Goal: Task Accomplishment & Management: Complete application form

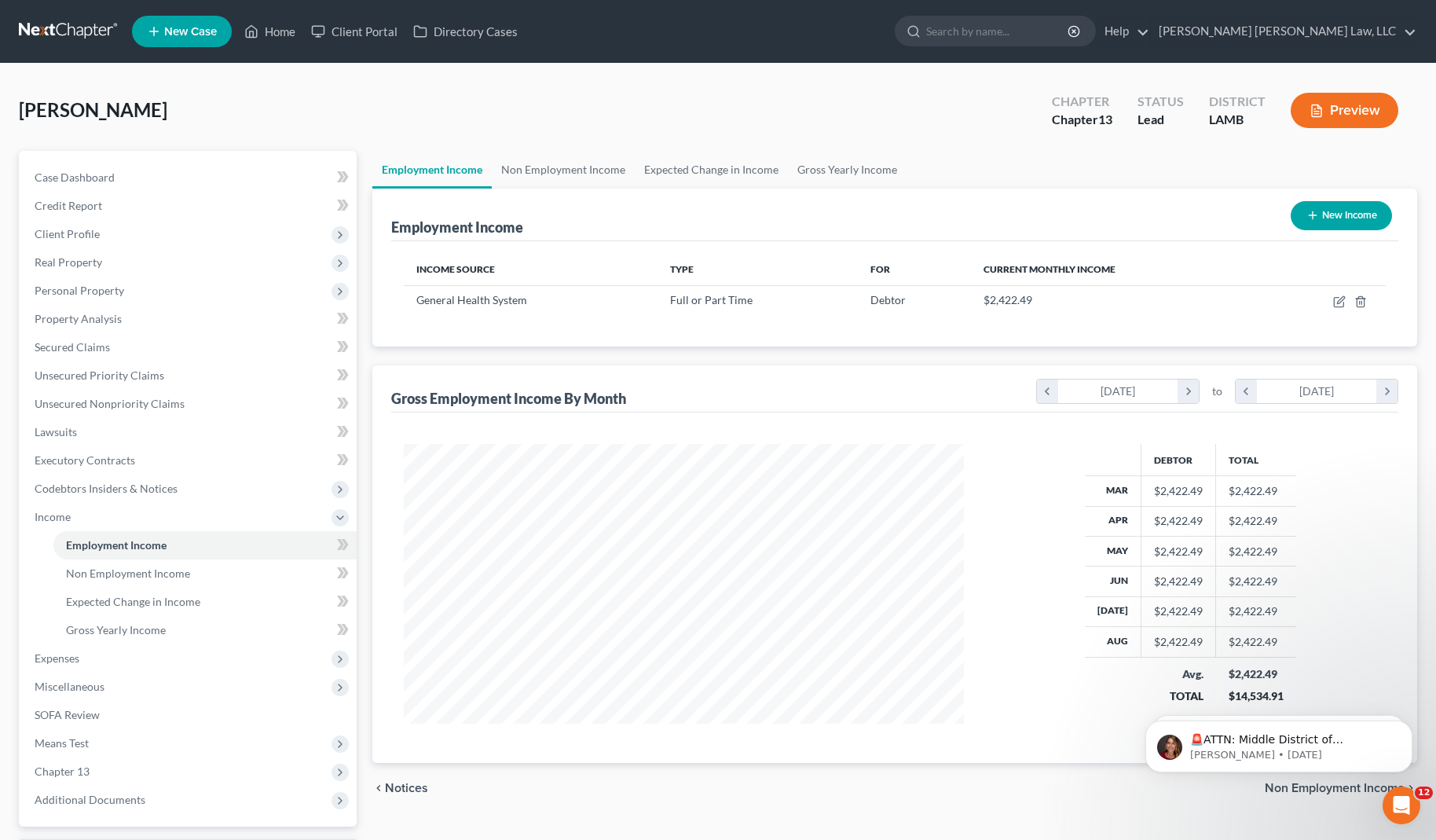
scroll to position [282, 591]
click at [58, 29] on link at bounding box center [69, 31] width 101 height 28
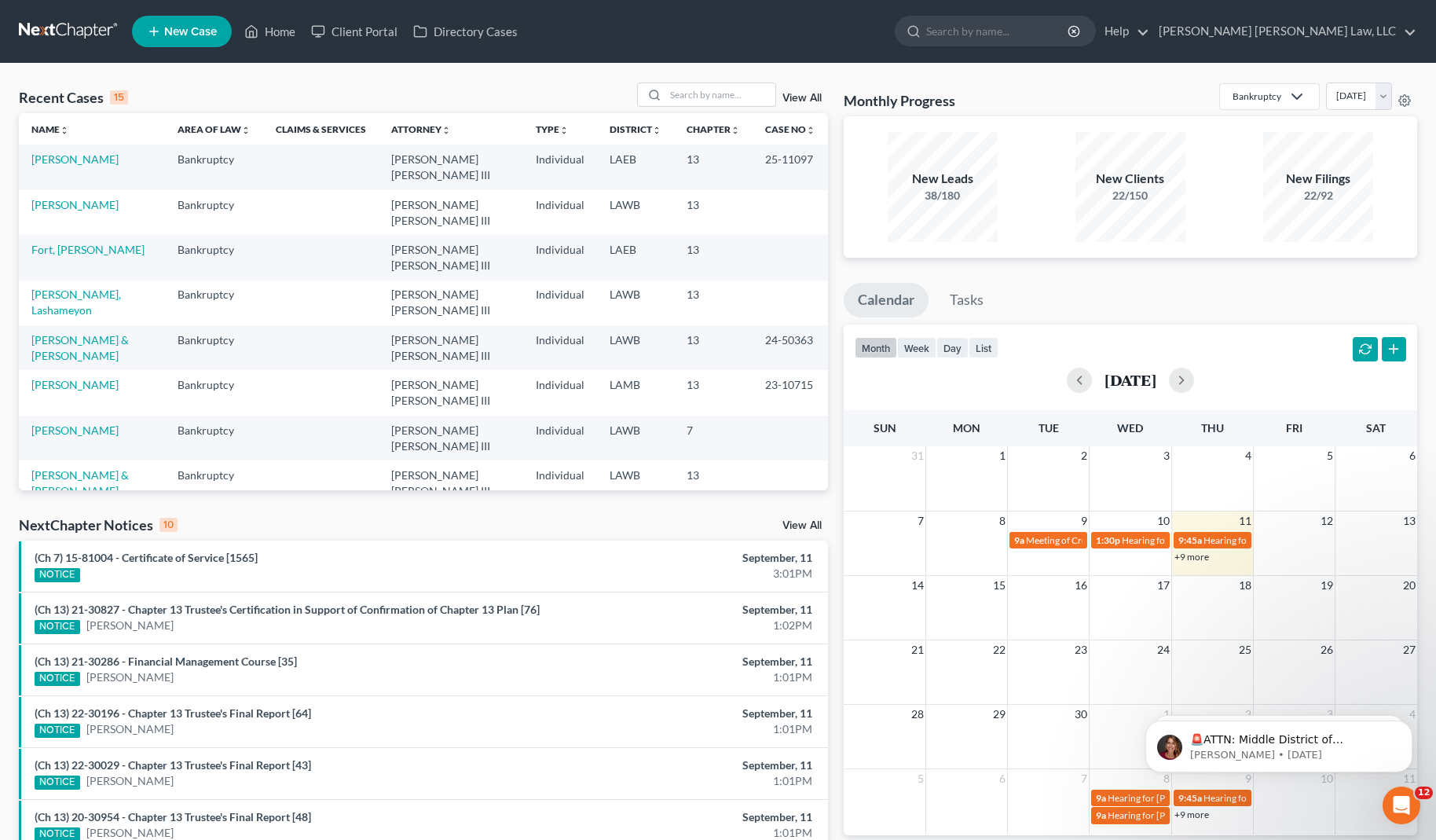
click at [207, 35] on span "New Case" at bounding box center [191, 32] width 53 height 12
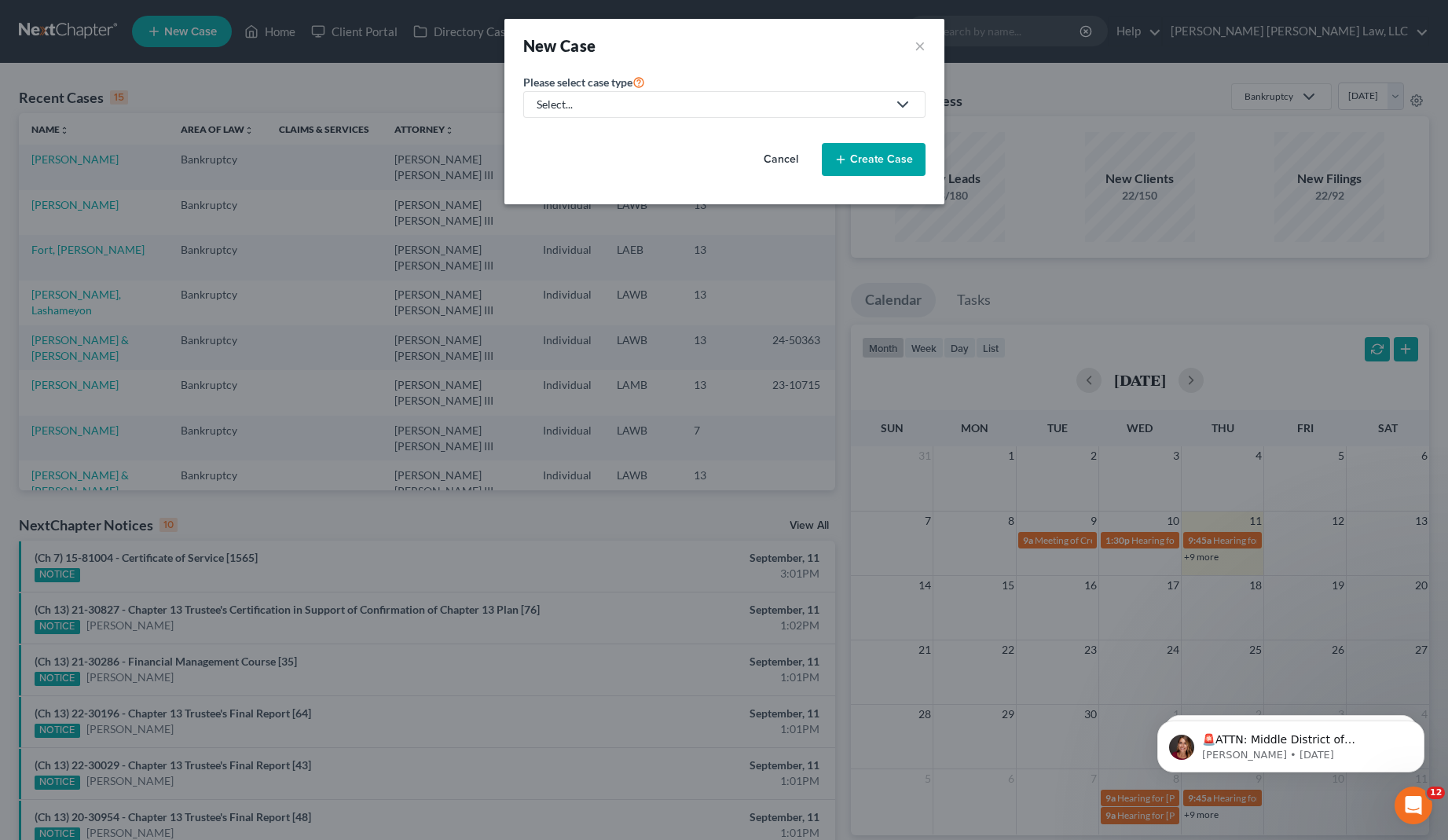
click at [590, 116] on link "Select..." at bounding box center [724, 104] width 403 height 26
click at [592, 132] on div "Bankruptcy" at bounding box center [609, 136] width 140 height 15
select select "36"
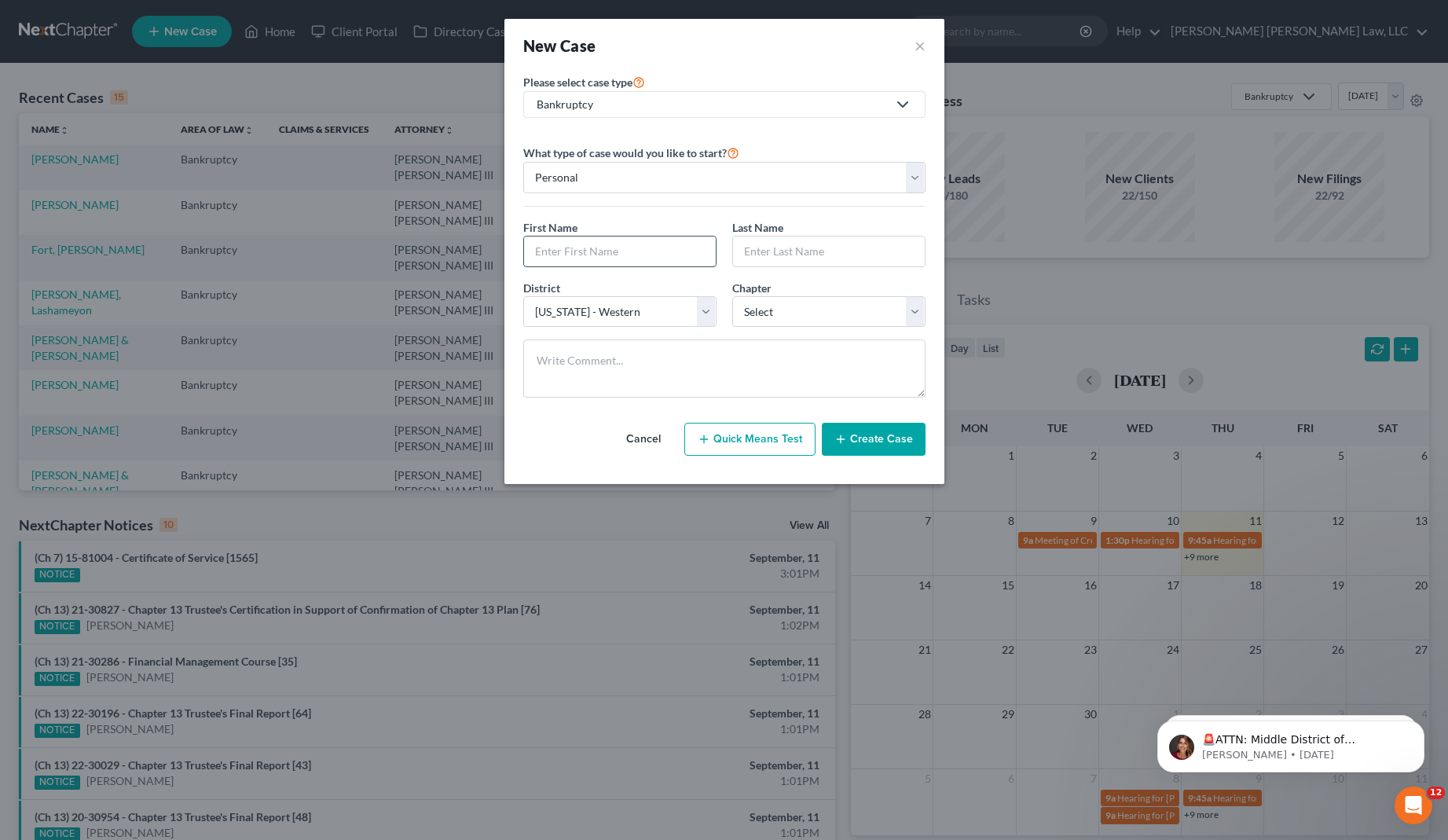
click at [600, 251] on input "text" at bounding box center [620, 251] width 191 height 30
type input "[PERSON_NAME]"
click at [814, 319] on select "Select 7 11 12 13" at bounding box center [829, 312] width 193 height 32
select select "3"
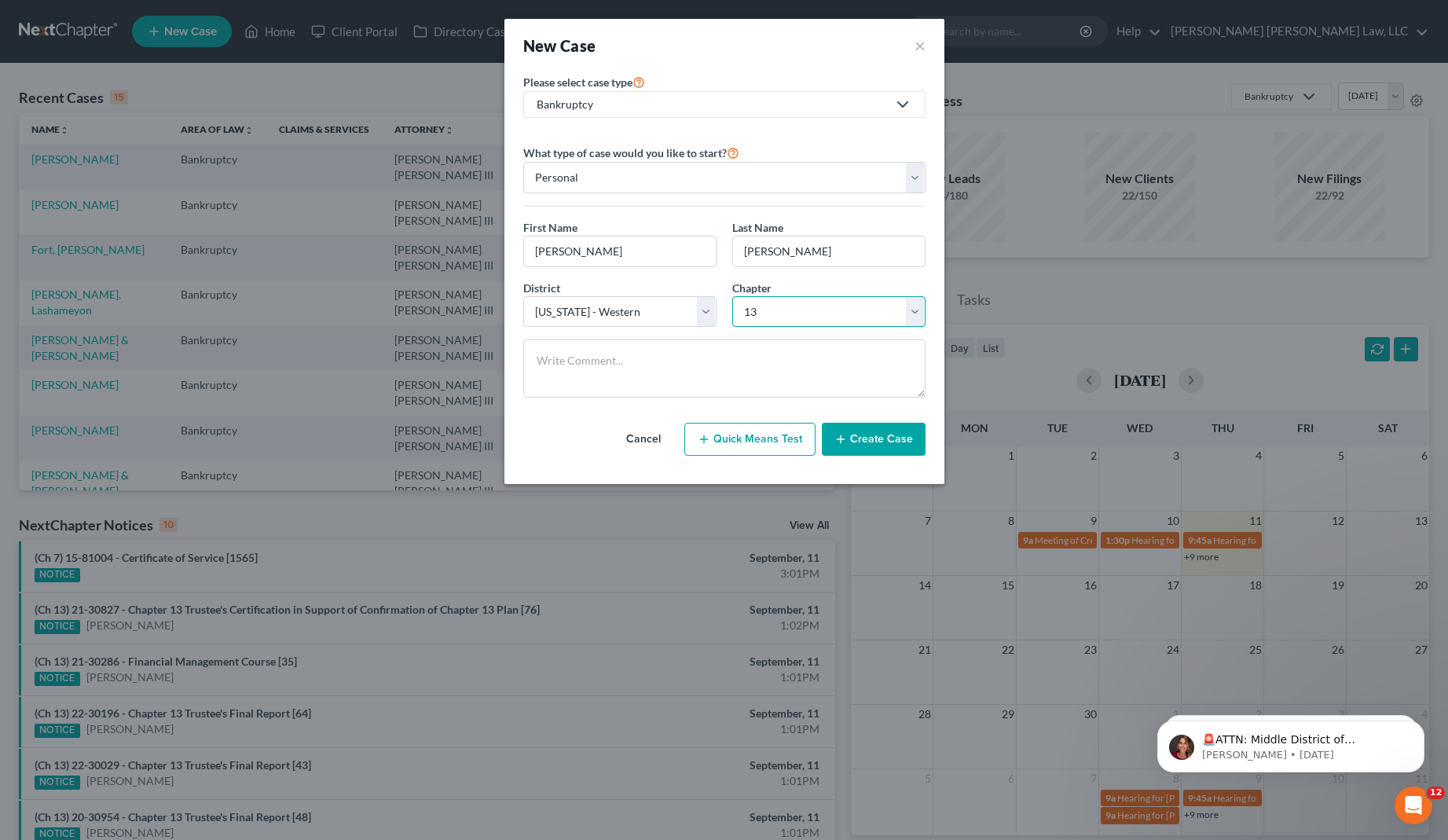
click at [733, 297] on select "Select 7 11 12 13" at bounding box center [829, 312] width 193 height 32
click at [880, 442] on button "Create Case" at bounding box center [874, 439] width 103 height 33
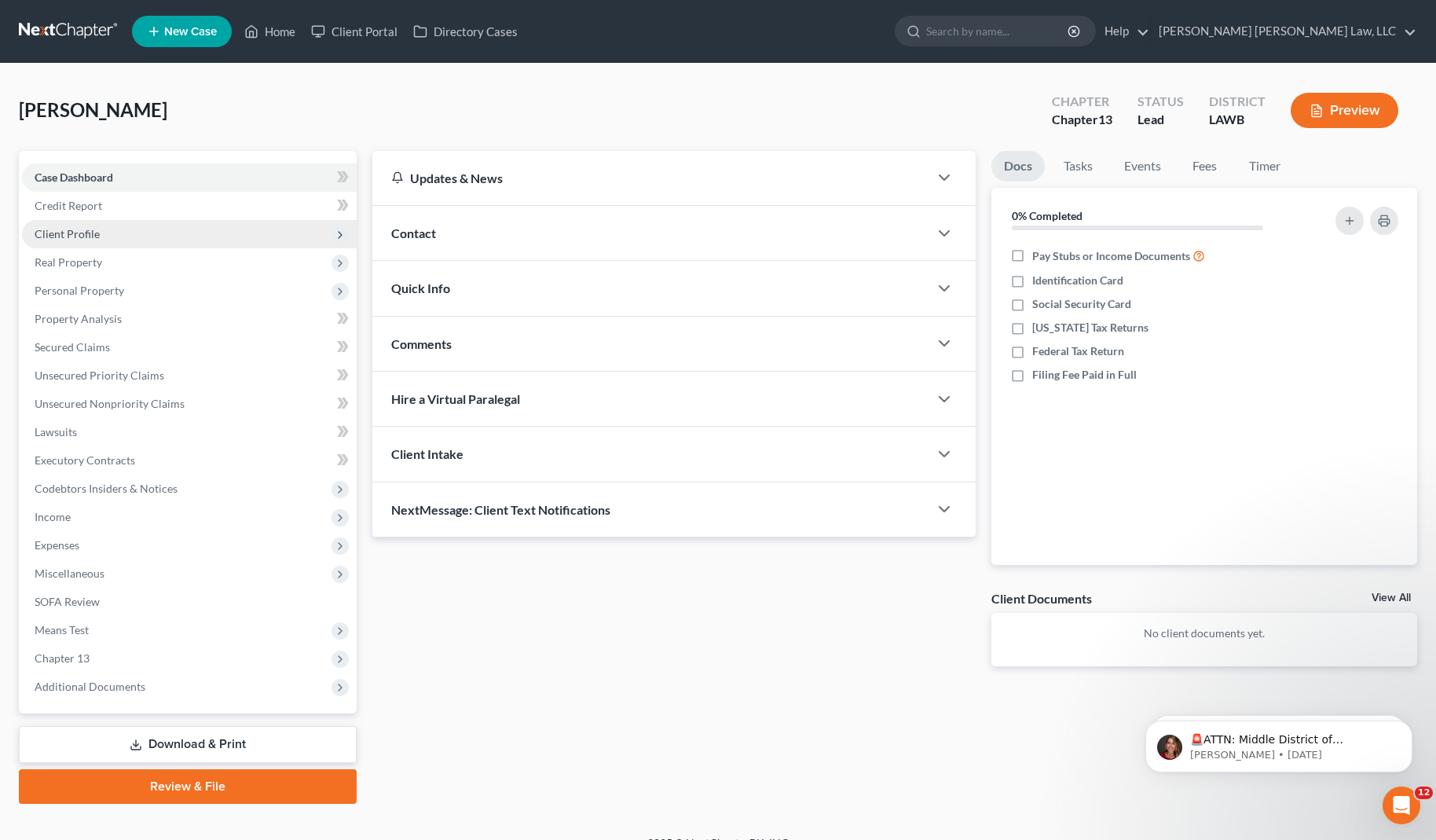
click at [132, 233] on span "Client Profile" at bounding box center [190, 233] width 335 height 28
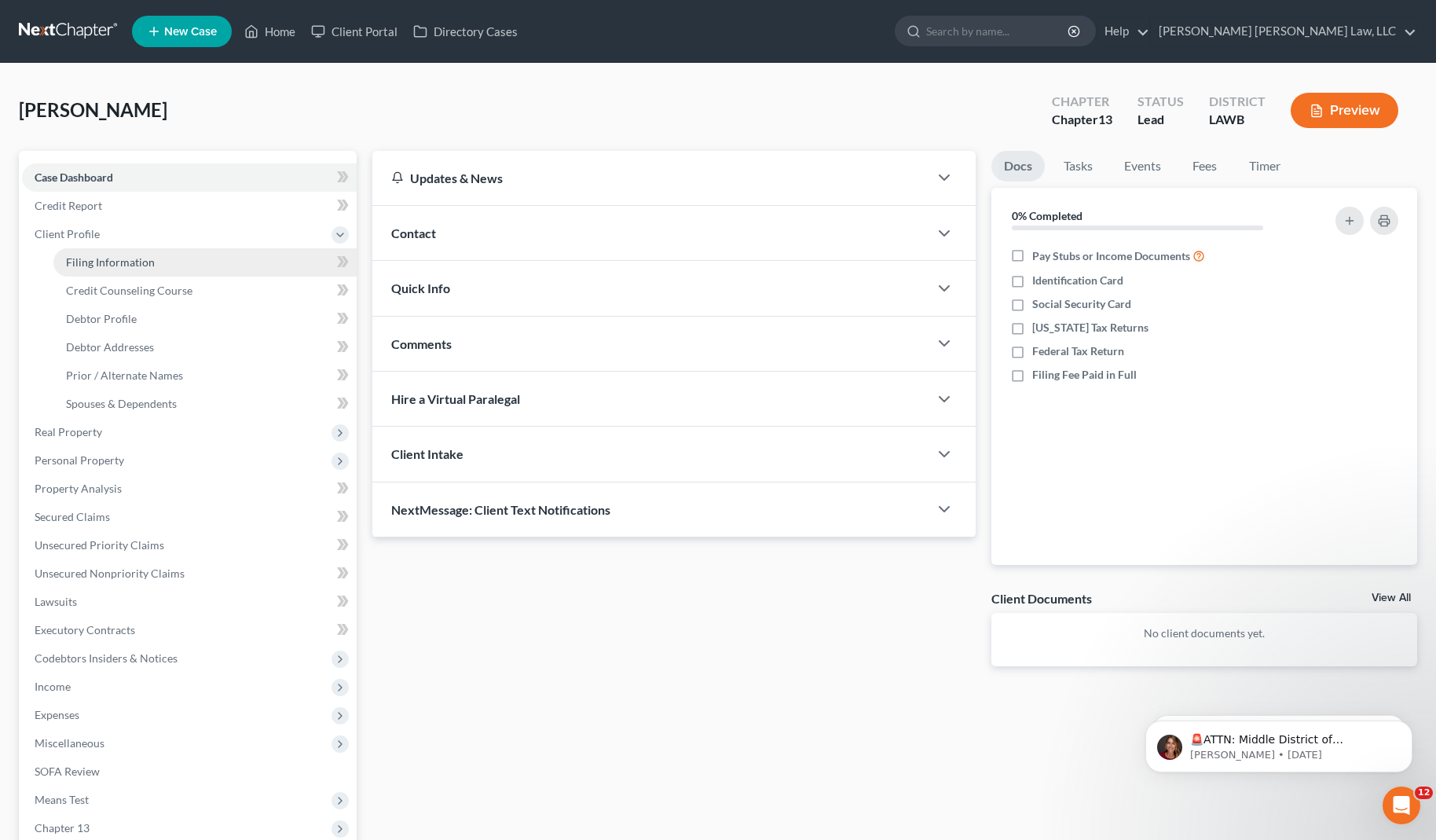
click at [148, 267] on span "Filing Information" at bounding box center [110, 262] width 89 height 14
select select "1"
select select "0"
select select "3"
select select "36"
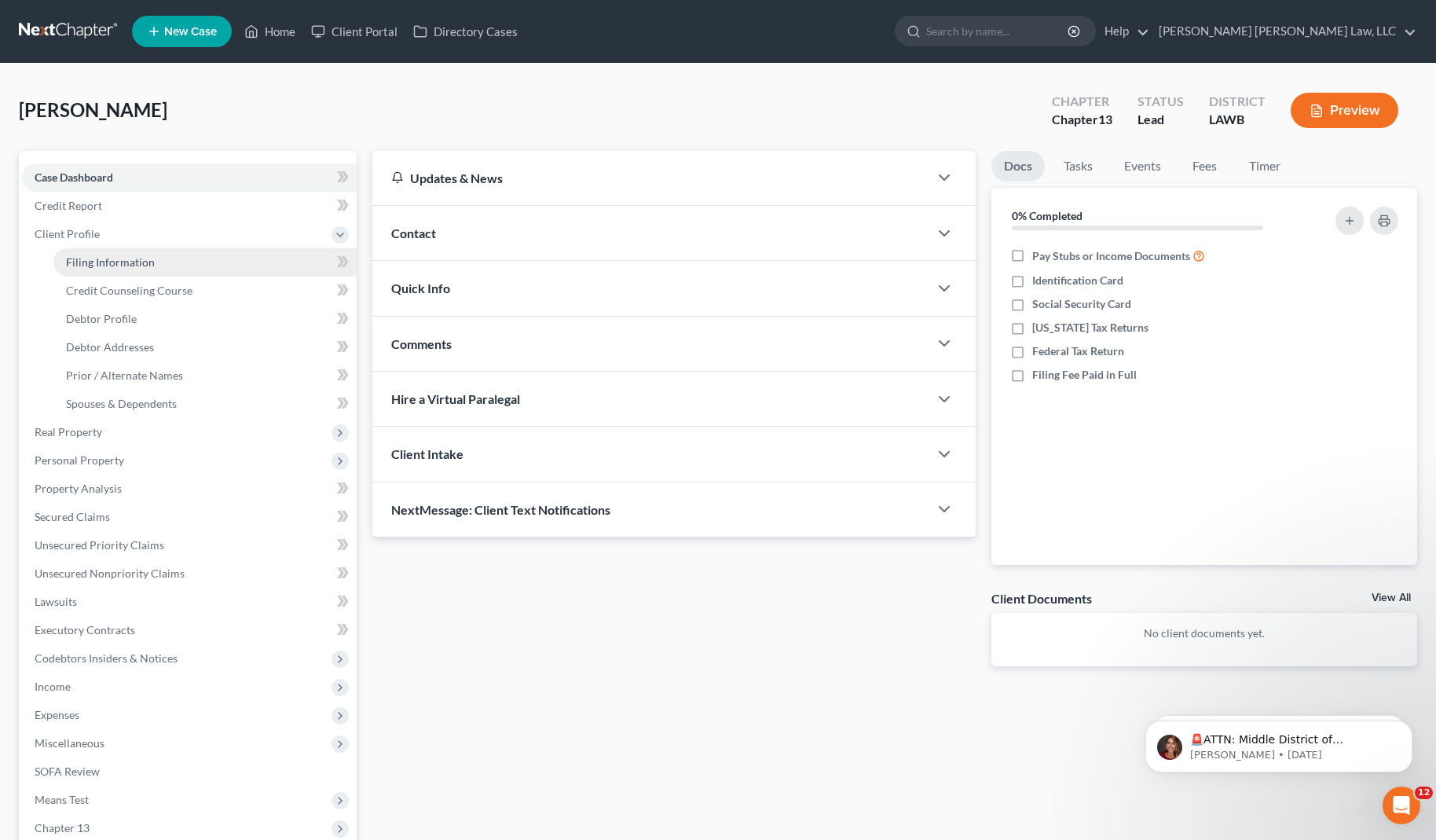
select select "19"
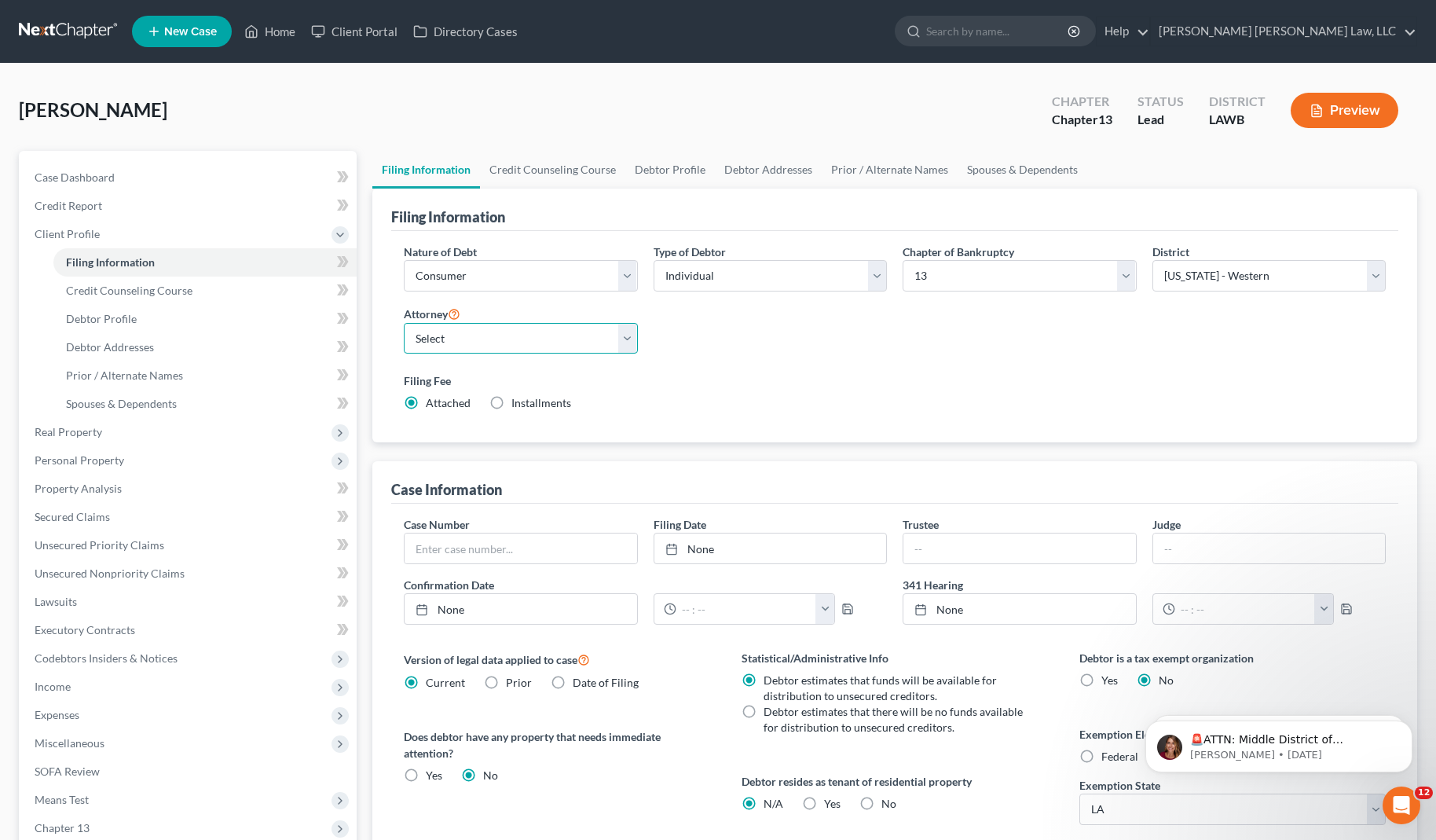
click at [443, 345] on select "Select [PERSON_NAME] [PERSON_NAME] III - LAWB [PERSON_NAME] [PERSON_NAME] III -…" at bounding box center [521, 338] width 234 height 32
select select "0"
click at [404, 323] on select "Select [PERSON_NAME] [PERSON_NAME] III - LAWB [PERSON_NAME] [PERSON_NAME] III -…" at bounding box center [521, 338] width 234 height 32
drag, startPoint x: 676, startPoint y: 169, endPoint x: 673, endPoint y: 179, distance: 10.4
click at [676, 169] on link "Debtor Profile" at bounding box center [670, 169] width 90 height 38
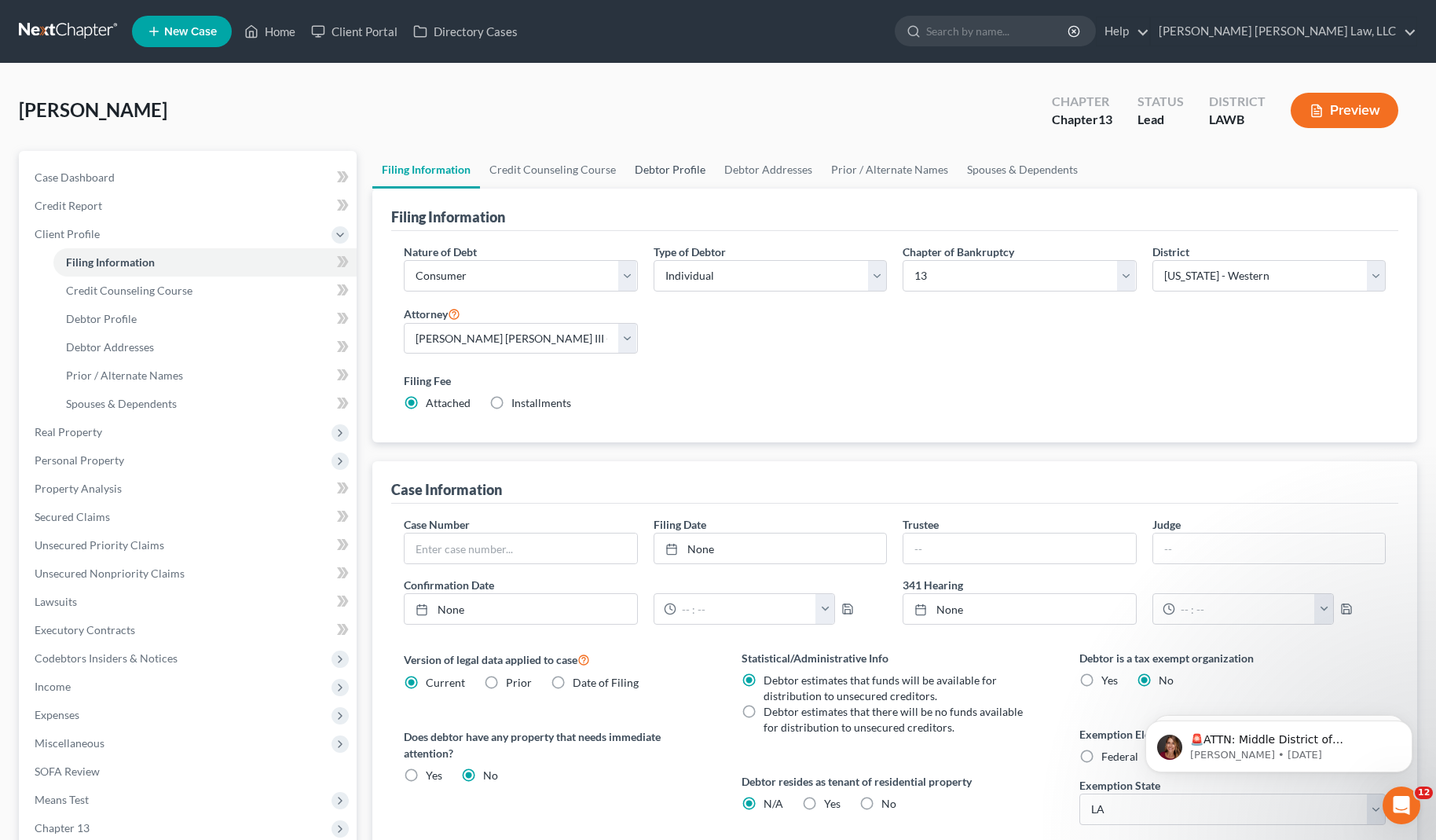
select select "0"
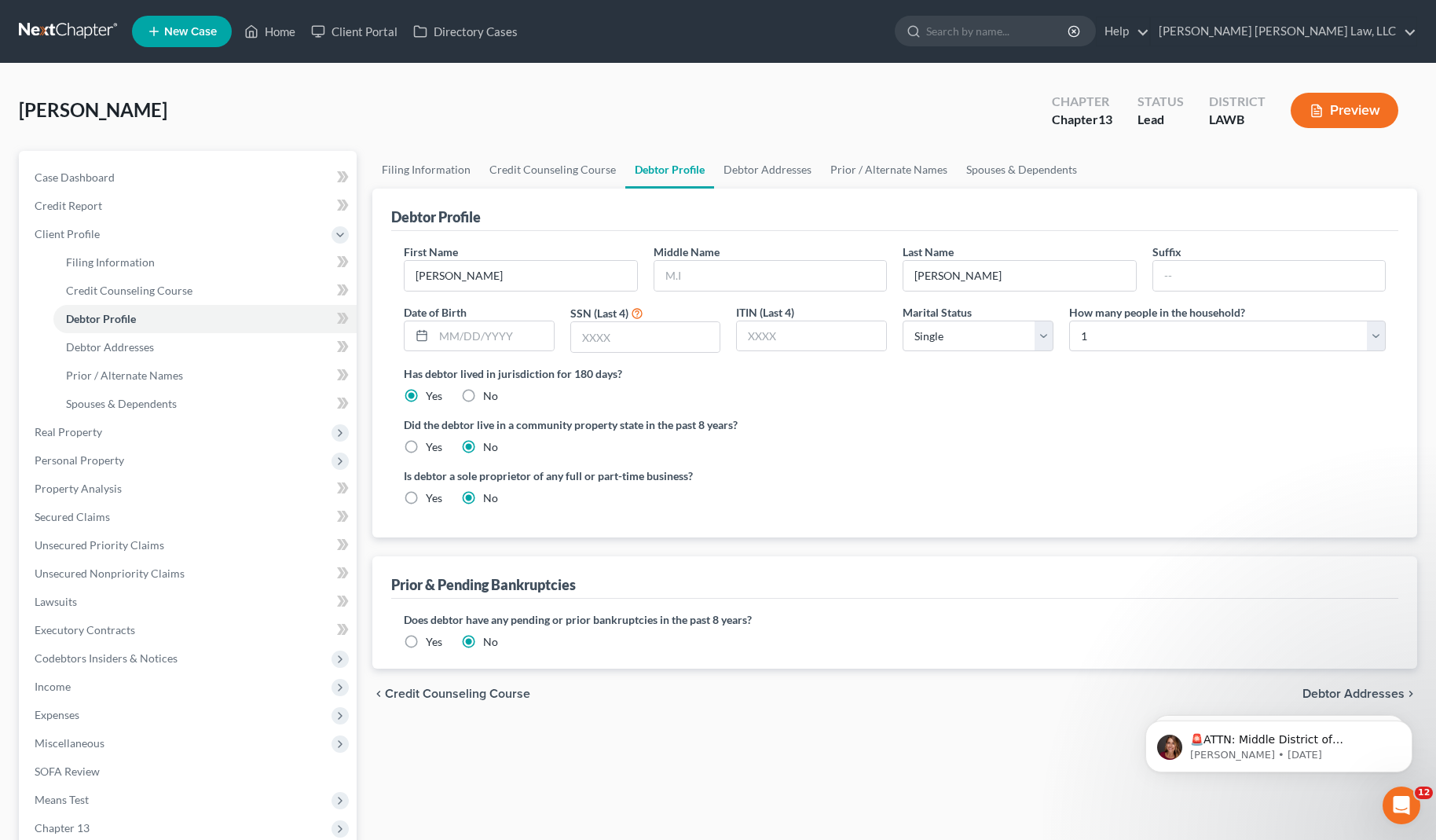
click at [426, 444] on label "Yes" at bounding box center [433, 447] width 16 height 15
click at [433, 444] on input "Yes" at bounding box center [438, 444] width 10 height 10
radio input "true"
radio input "false"
click at [678, 285] on input "text" at bounding box center [771, 275] width 232 height 30
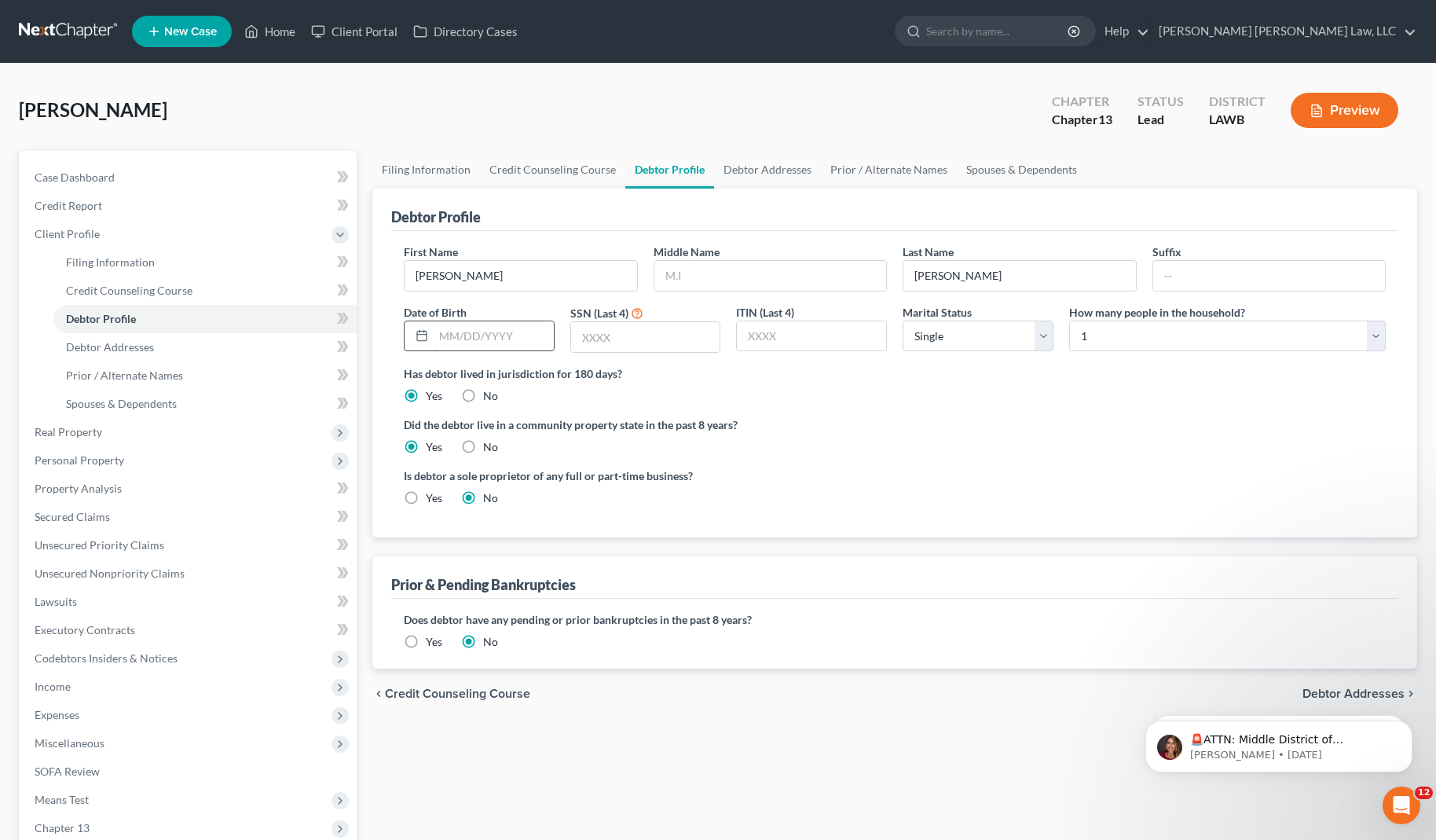
click at [498, 335] on input "text" at bounding box center [493, 336] width 121 height 30
type input "04301965"
type input "7413"
click at [959, 344] on select "Select Single Married Separated Divorced Widowed" at bounding box center [978, 336] width 150 height 32
select select "1"
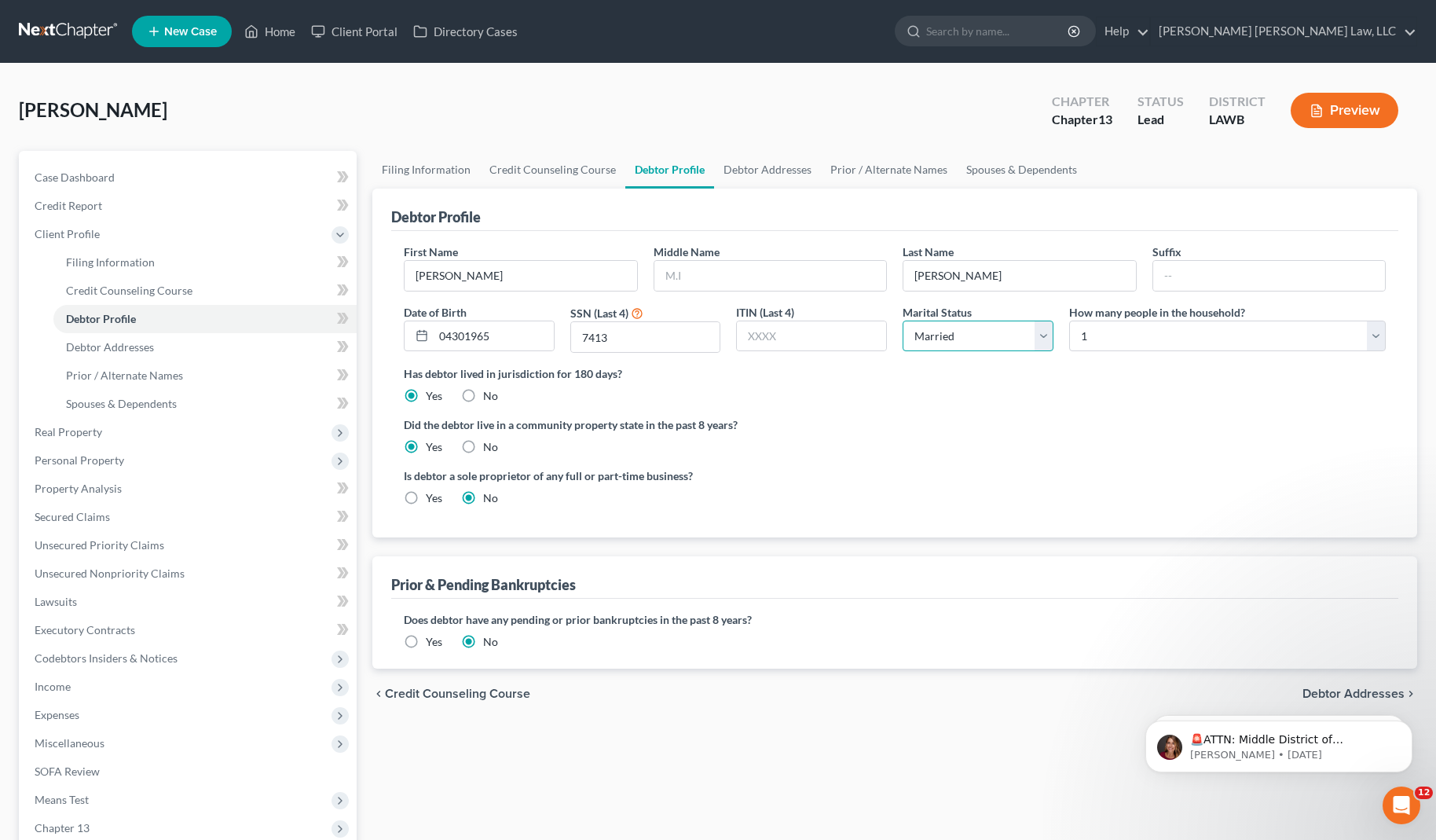
click at [903, 320] on select "Select Single Married Separated Divorced Widowed" at bounding box center [978, 336] width 150 height 32
click at [1162, 335] on select "Select 1 2 3 4 5 6 7 8 9 10 11 12 13 14 15 16 17 18 19 20" at bounding box center [1227, 336] width 316 height 32
select select "1"
click at [1069, 320] on select "Select 1 2 3 4 5 6 7 8 9 10 11 12 13 14 15 16 17 18 19 20" at bounding box center [1227, 336] width 316 height 32
click at [454, 175] on link "Filing Information" at bounding box center [427, 169] width 108 height 38
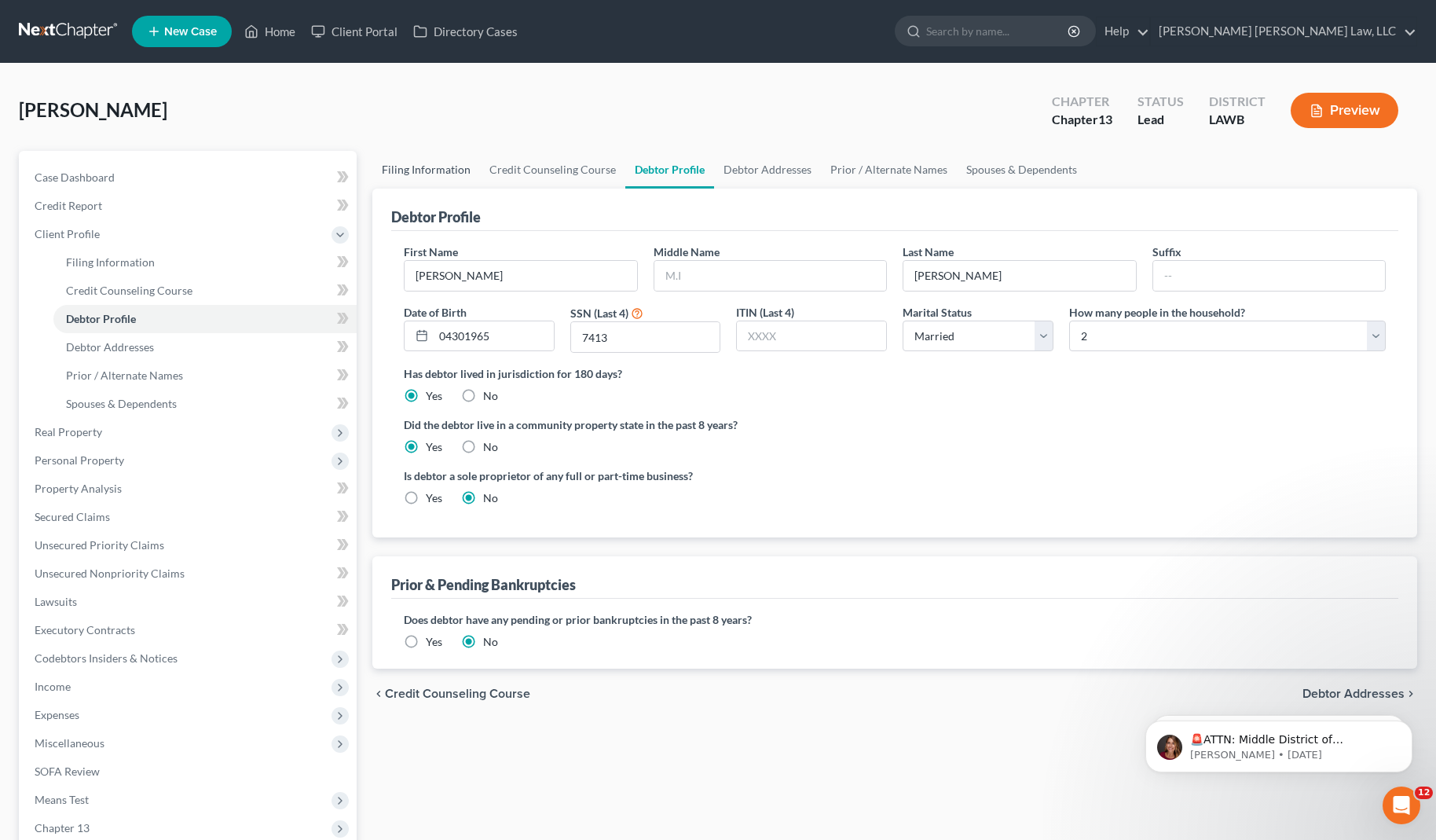
select select "1"
select select "0"
select select "3"
select select "36"
select select "0"
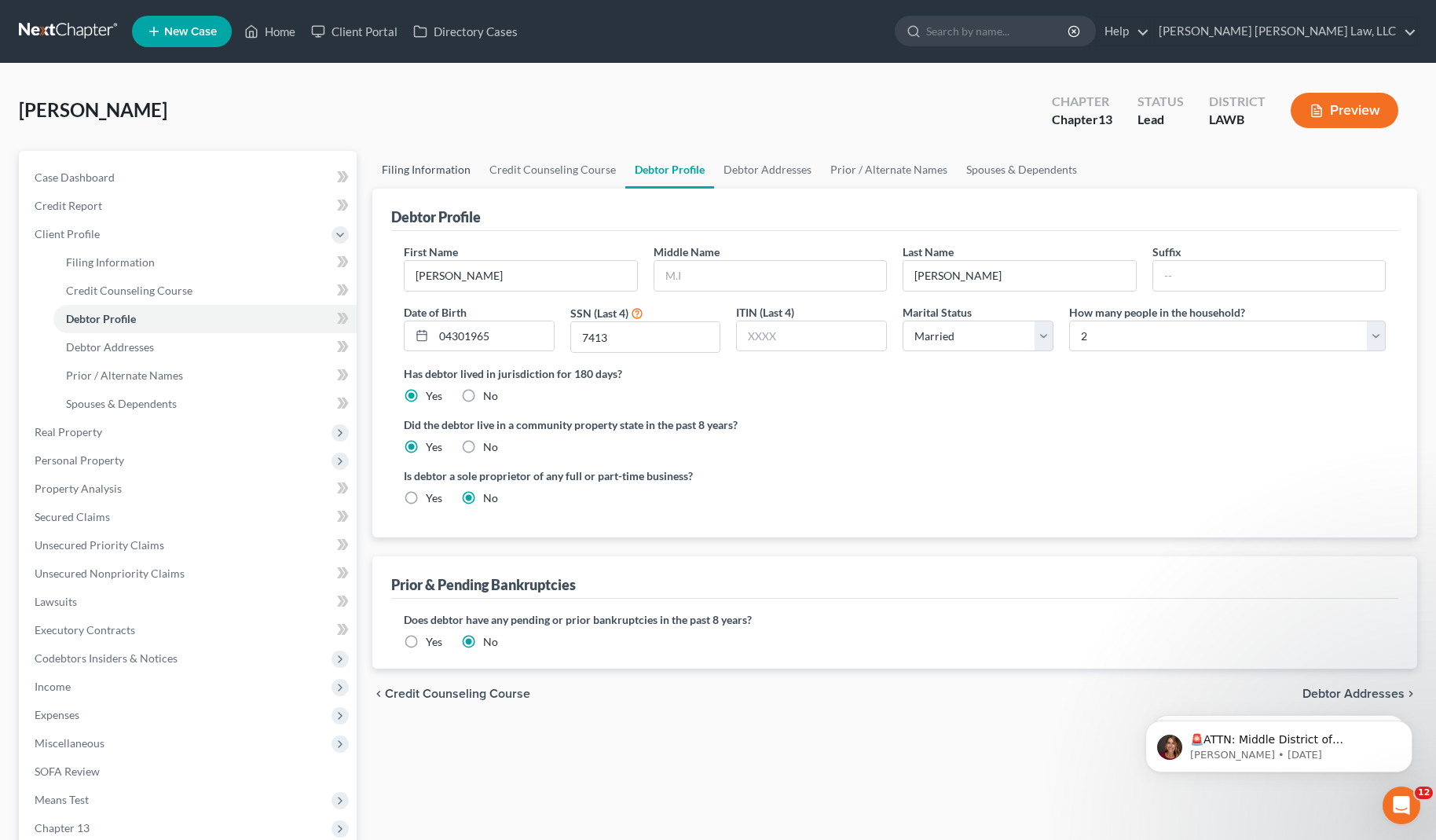
select select "19"
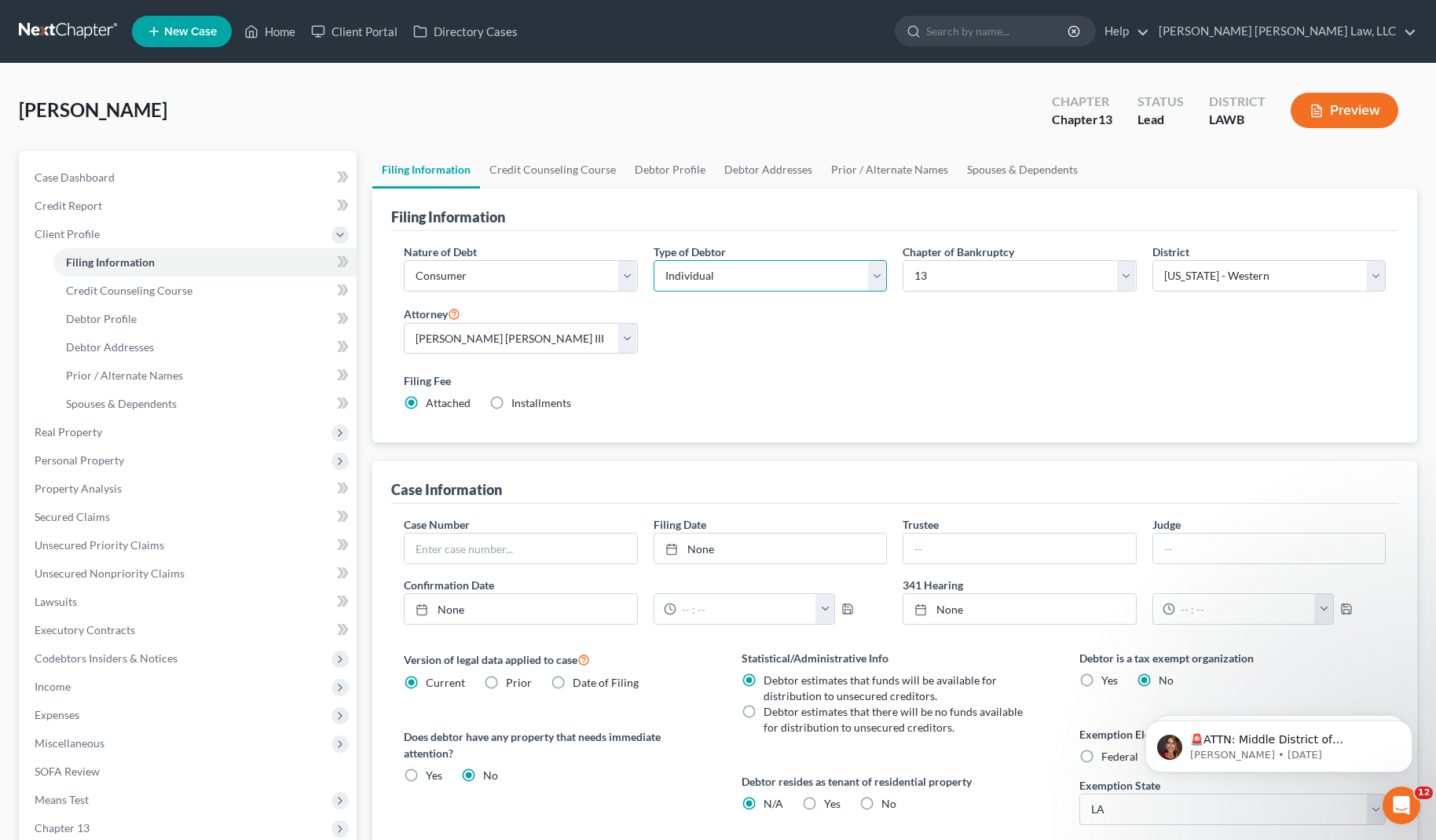
click at [714, 279] on select "Select Individual Joint" at bounding box center [771, 275] width 234 height 32
select select "1"
click at [654, 260] on select "Select Individual Joint" at bounding box center [771, 275] width 234 height 32
click at [756, 171] on link "Debtor Addresses" at bounding box center [768, 169] width 107 height 38
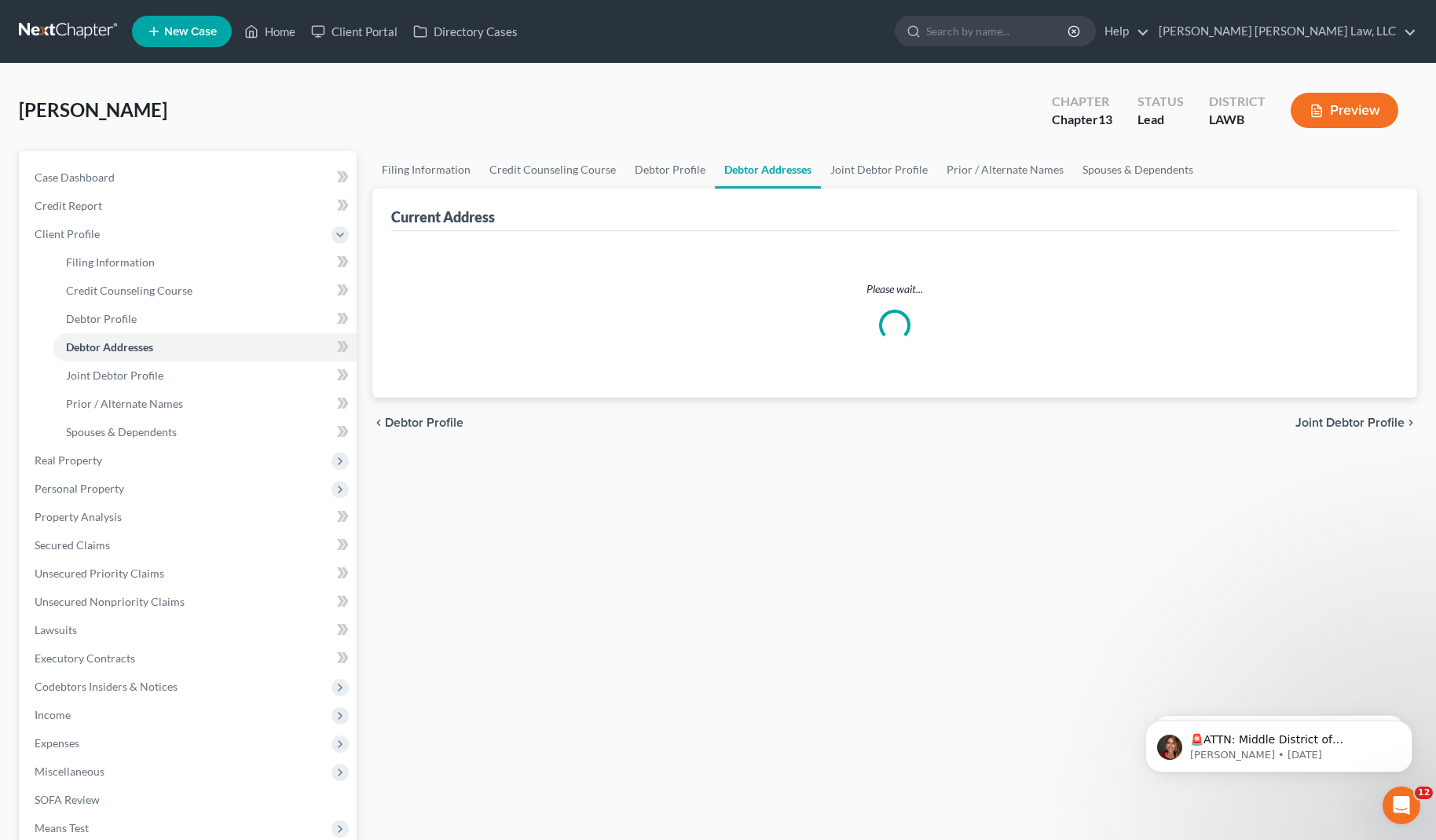
select select "0"
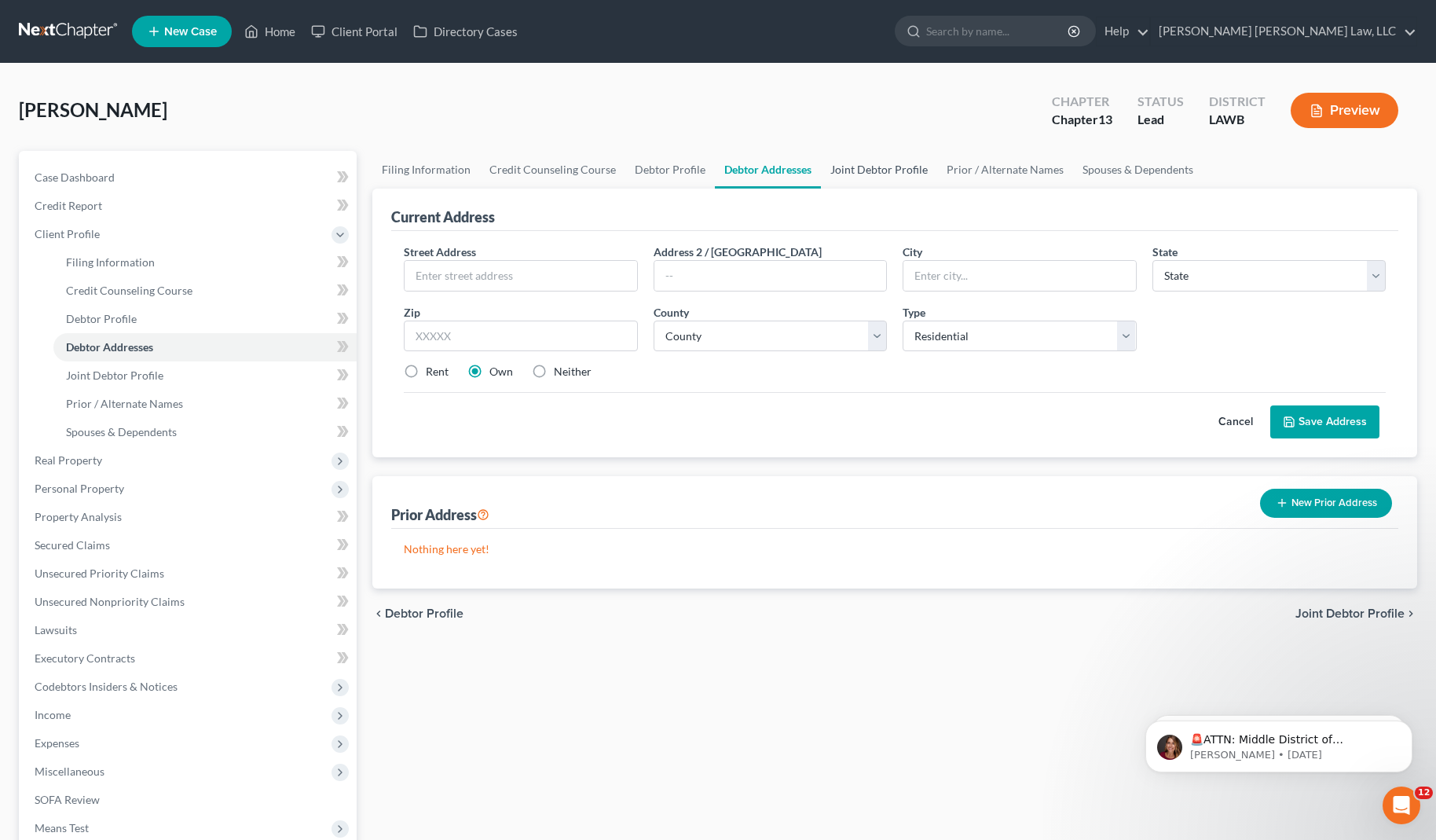
click at [867, 172] on link "Joint Debtor Profile" at bounding box center [880, 169] width 116 height 38
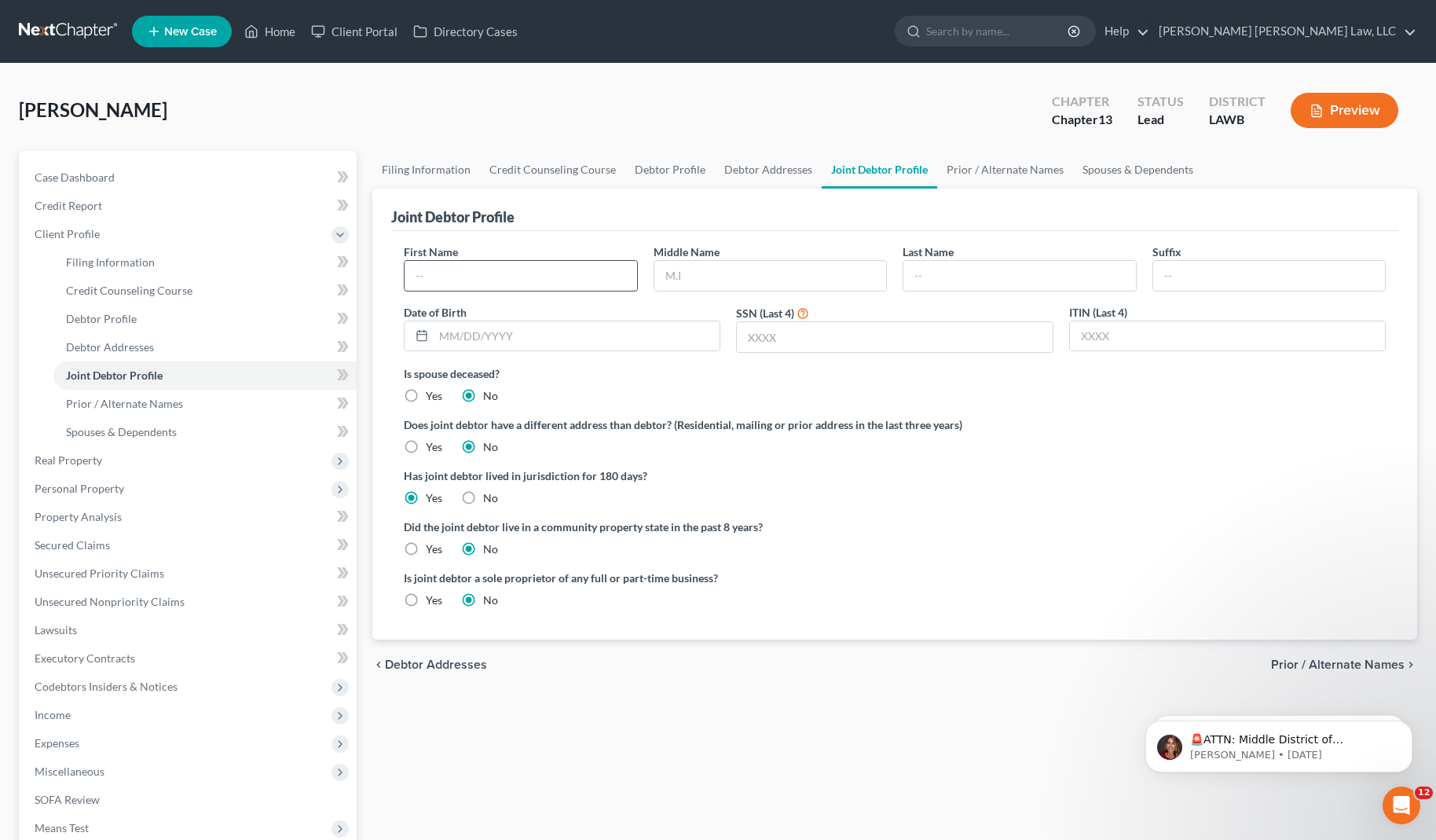
click at [450, 276] on input "text" at bounding box center [521, 275] width 232 height 30
click at [786, 171] on link "Debtor Addresses" at bounding box center [768, 169] width 107 height 38
select select "0"
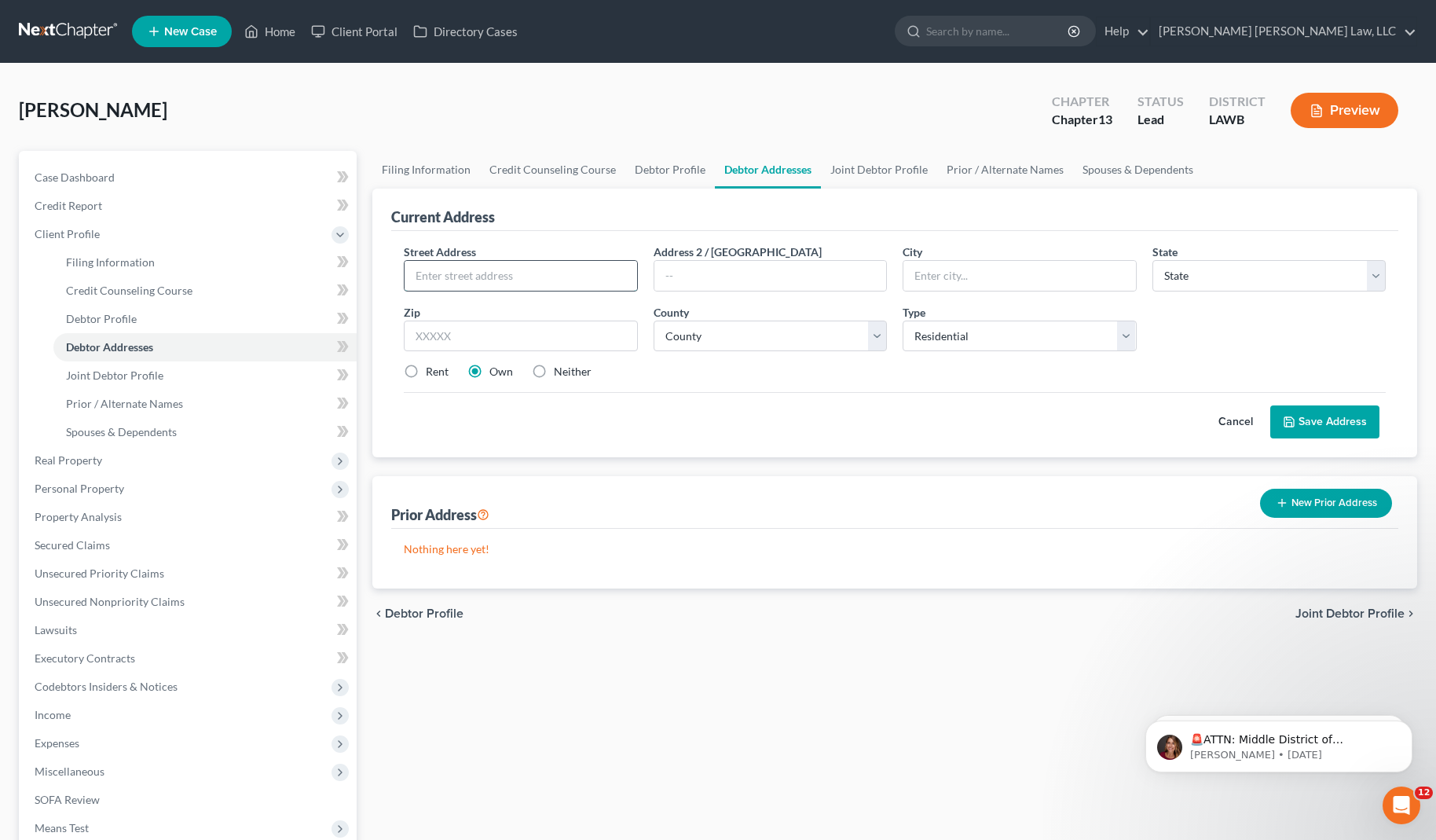
click at [465, 265] on input "text" at bounding box center [521, 275] width 232 height 30
type input "[STREET_ADDRESS][PERSON_NAME]"
type input "Monroe"
select select "19"
type input "71202"
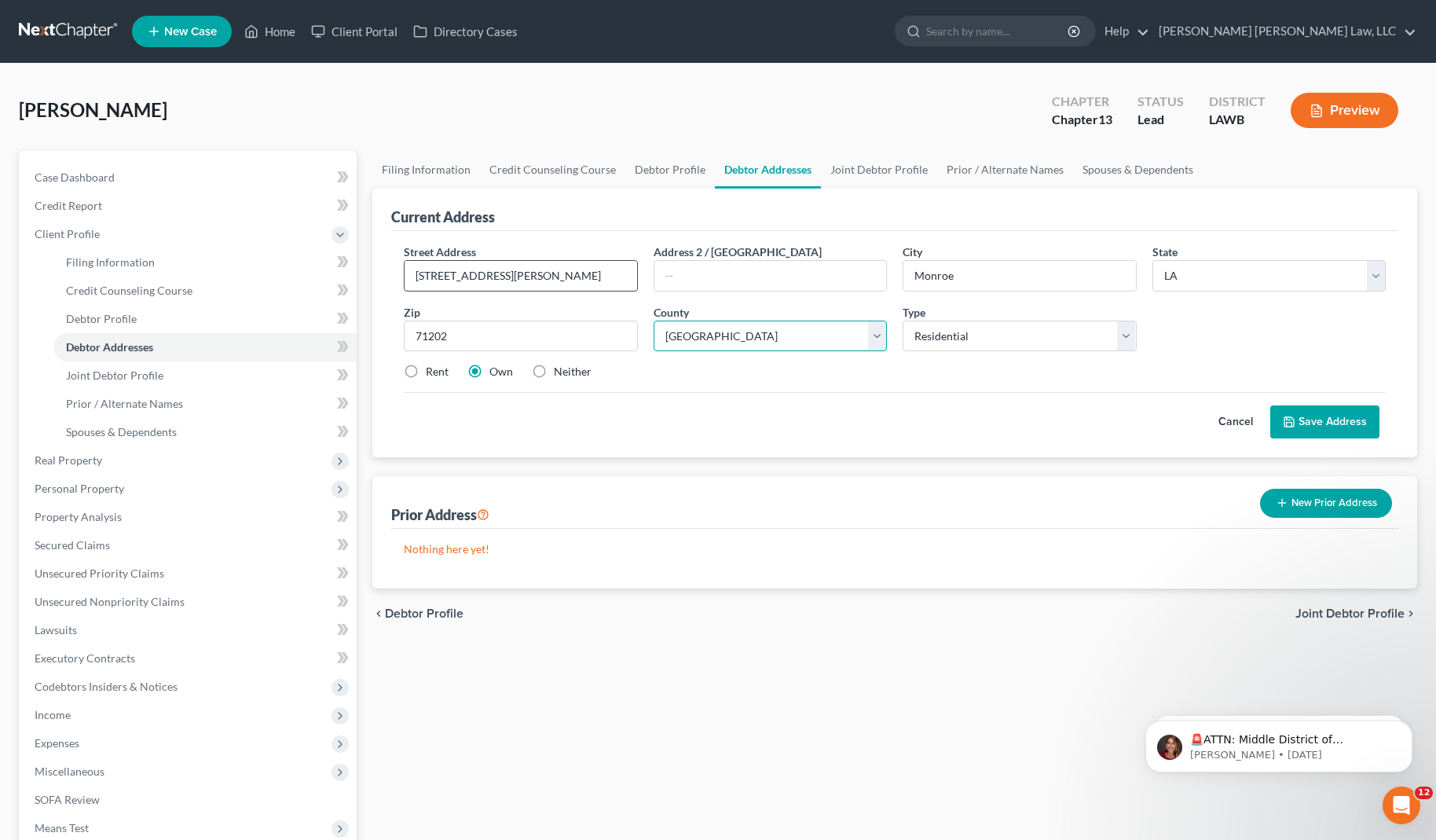
select select "36"
click at [1338, 414] on button "Save Address" at bounding box center [1325, 421] width 109 height 33
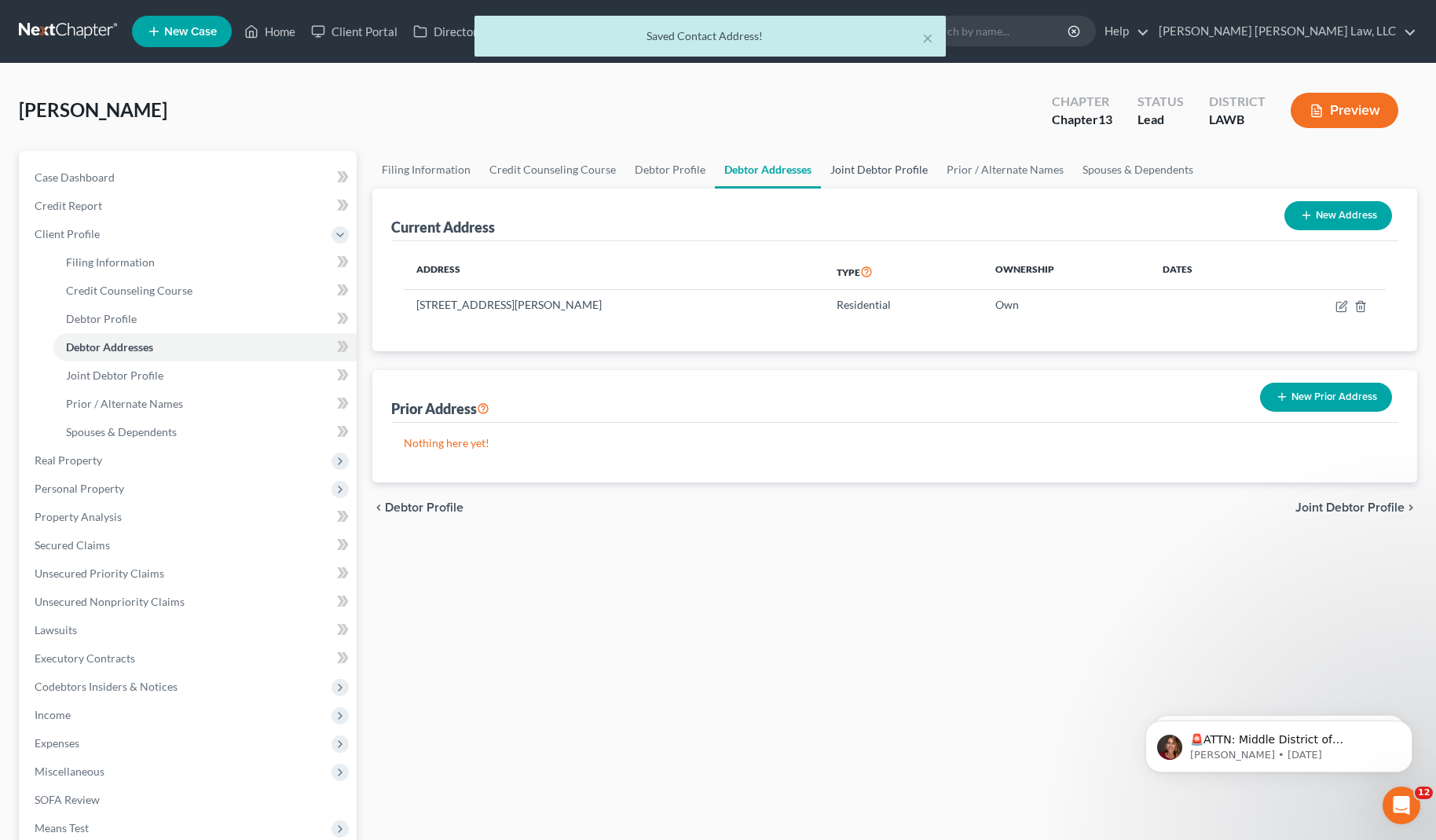
click at [894, 170] on link "Joint Debtor Profile" at bounding box center [880, 169] width 116 height 38
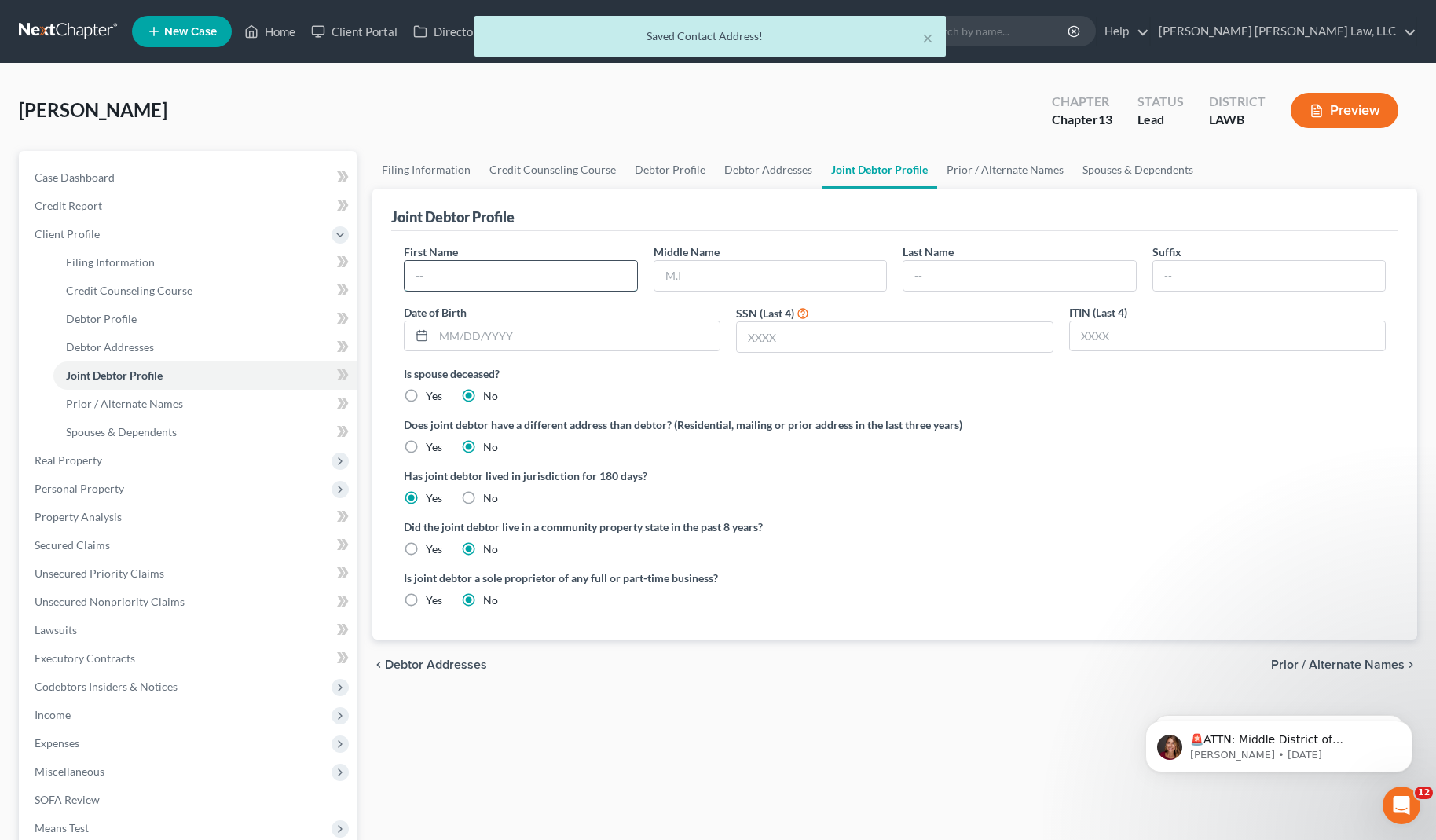
click at [435, 276] on input "text" at bounding box center [521, 275] width 232 height 30
type input "b"
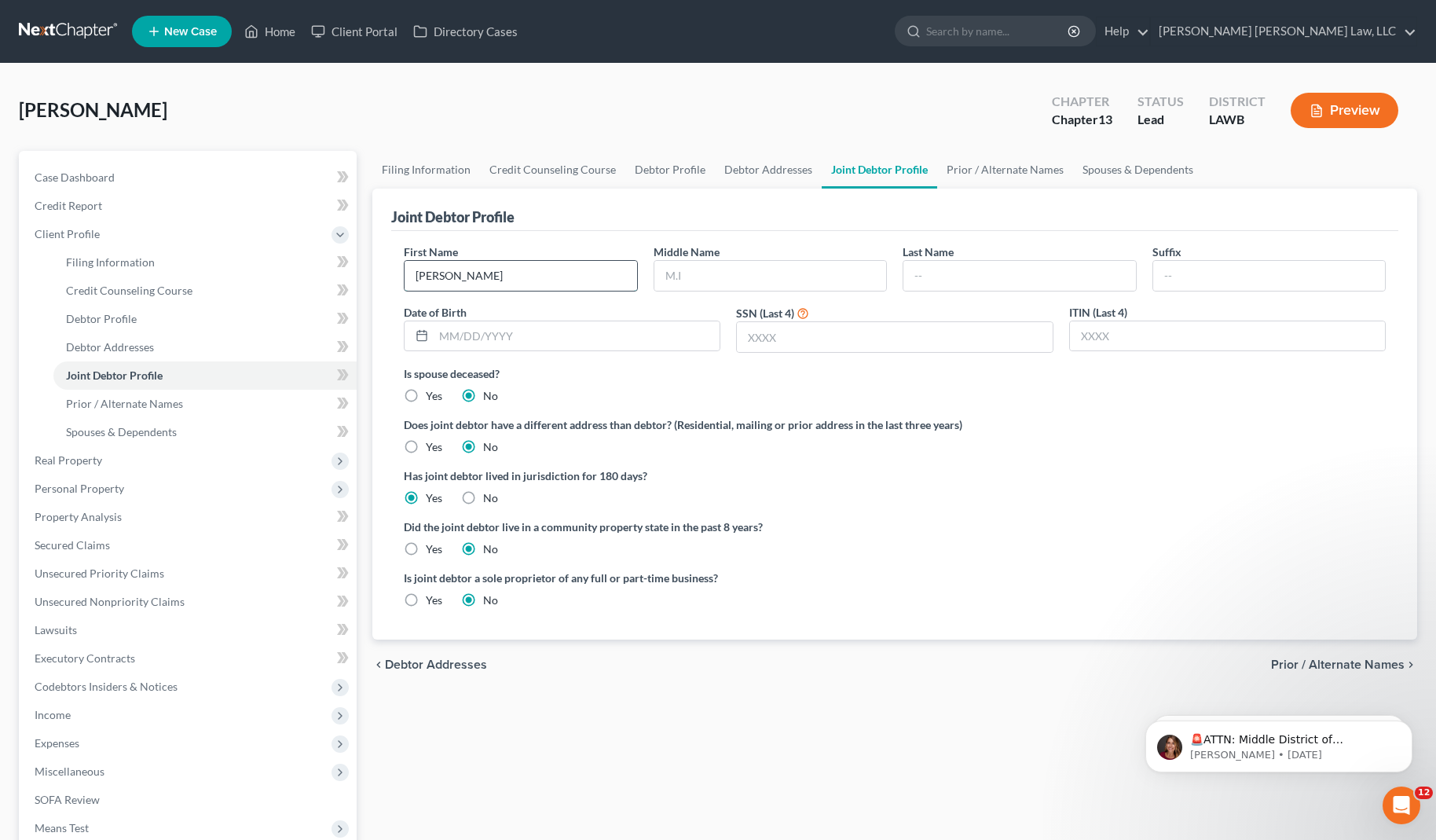
type input "[PERSON_NAME]"
type input "02251965"
drag, startPoint x: 772, startPoint y: 327, endPoint x: 676, endPoint y: 349, distance: 98.5
click at [676, 349] on div "First Name [PERSON_NAME] Middle Name Last Name [PERSON_NAME] Date of Birth 0225…" at bounding box center [894, 304] width 998 height 121
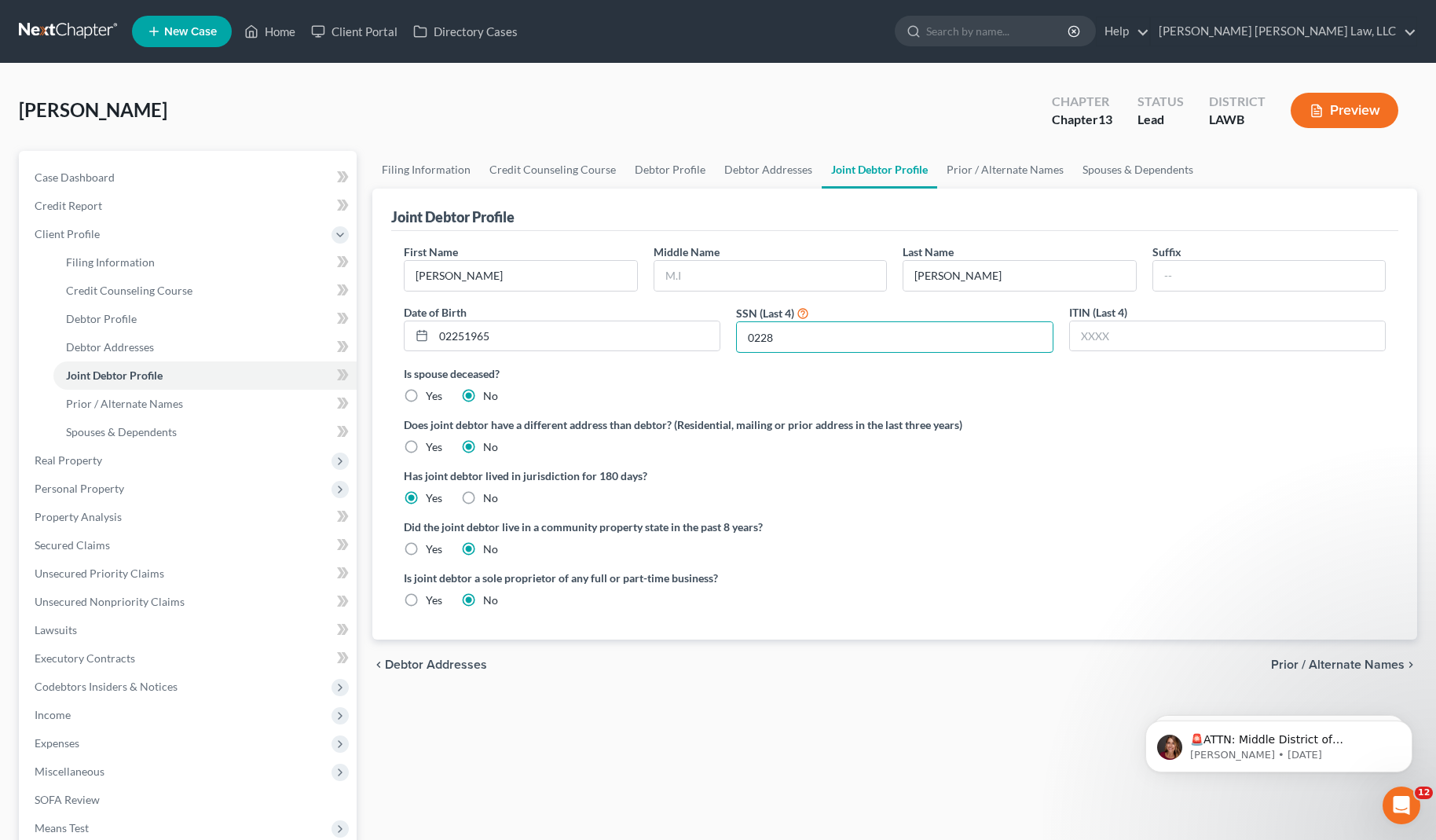
type input "0228"
click at [426, 549] on label "Yes" at bounding box center [433, 549] width 16 height 15
click at [433, 549] on input "Yes" at bounding box center [438, 546] width 10 height 10
radio input "true"
radio input "false"
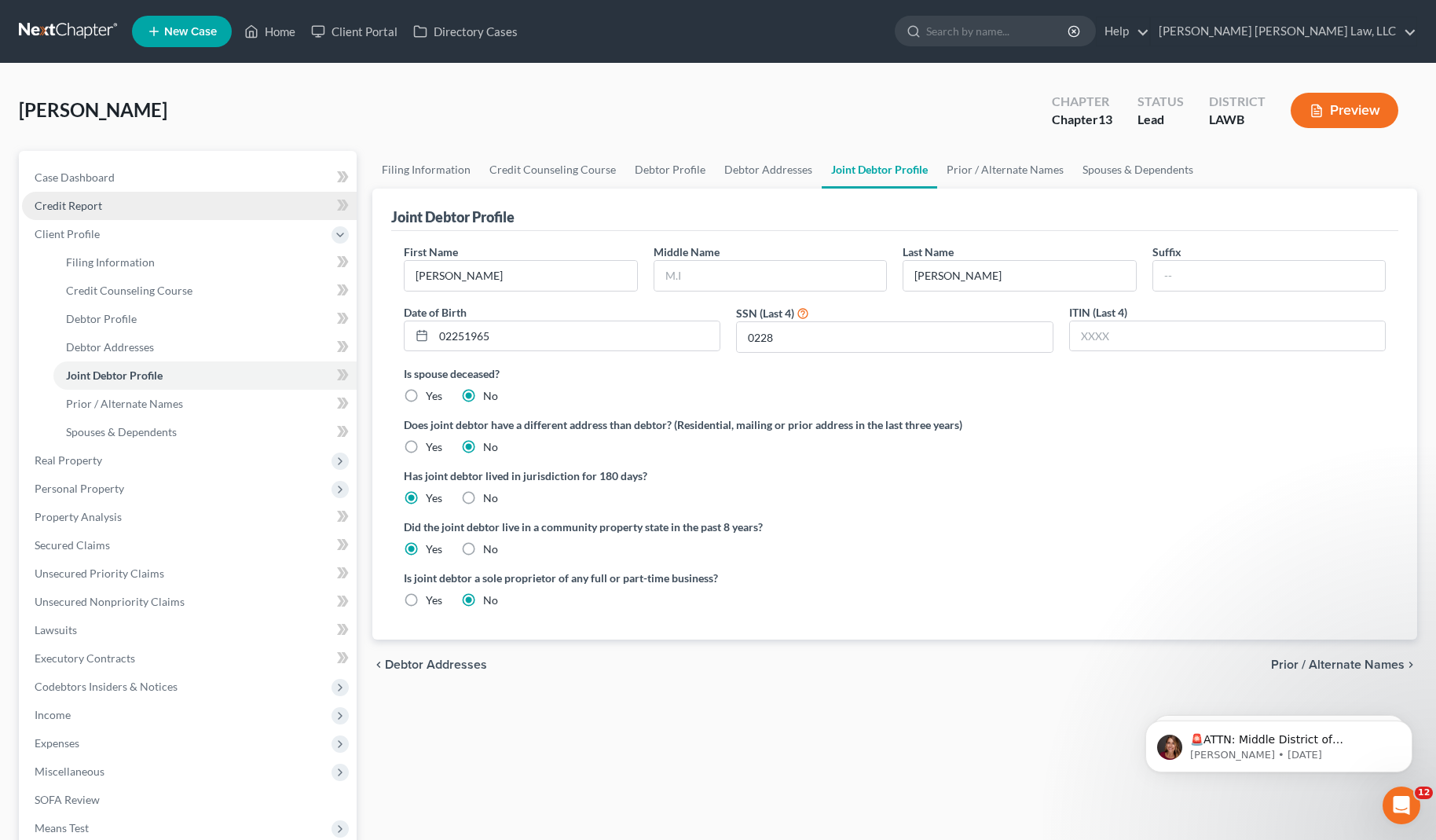
click at [132, 204] on link "Credit Report" at bounding box center [190, 205] width 335 height 28
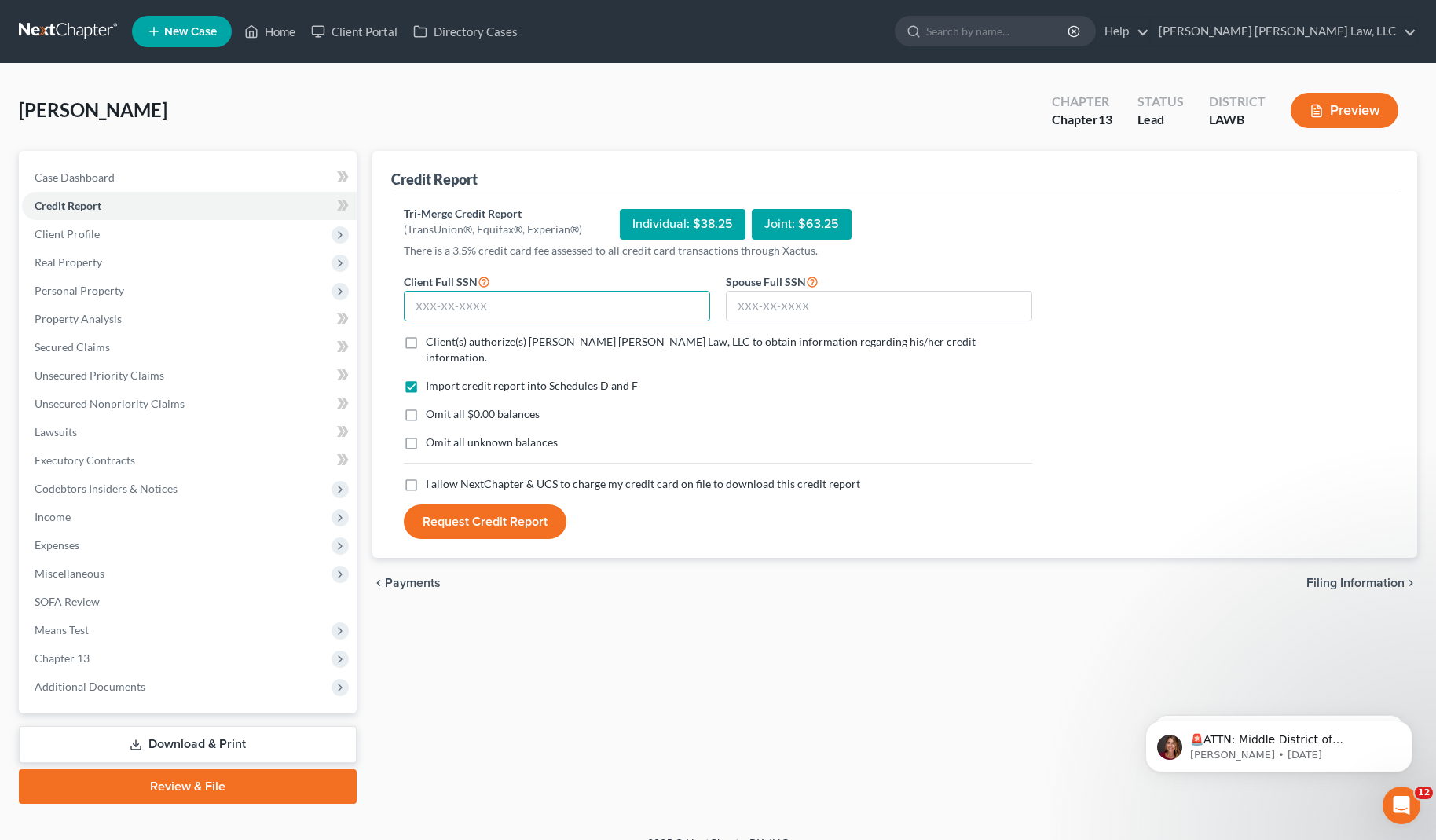
click at [533, 305] on input "text" at bounding box center [557, 306] width 307 height 32
type input "435-23-7413"
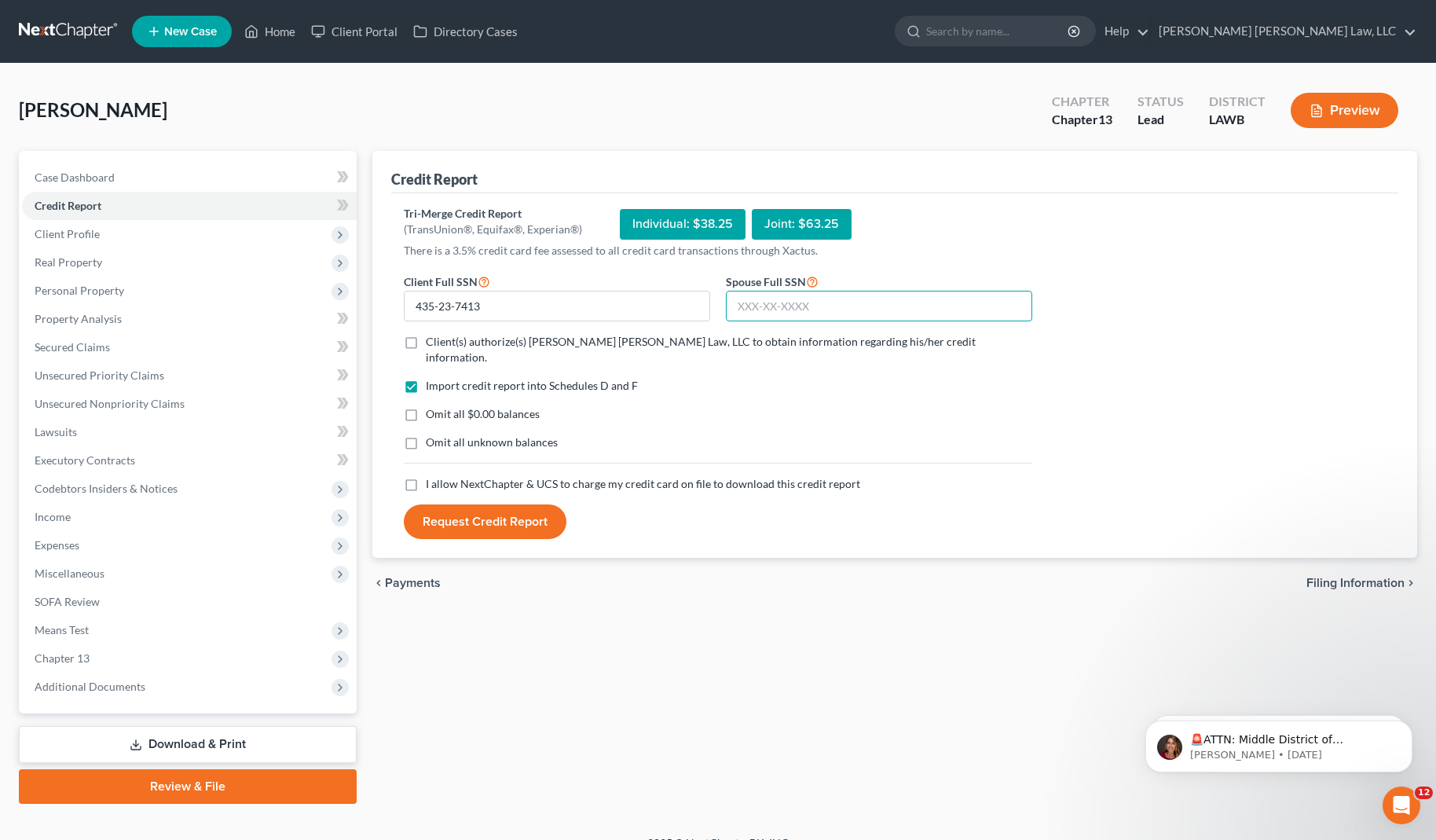
click at [988, 301] on input "text" at bounding box center [879, 306] width 307 height 32
type input "435-55-0228"
click at [426, 406] on label "Omit all $0.00 balances" at bounding box center [482, 414] width 114 height 15
click at [433, 406] on input "Omit all $0.00 balances" at bounding box center [438, 411] width 10 height 10
checkbox input "true"
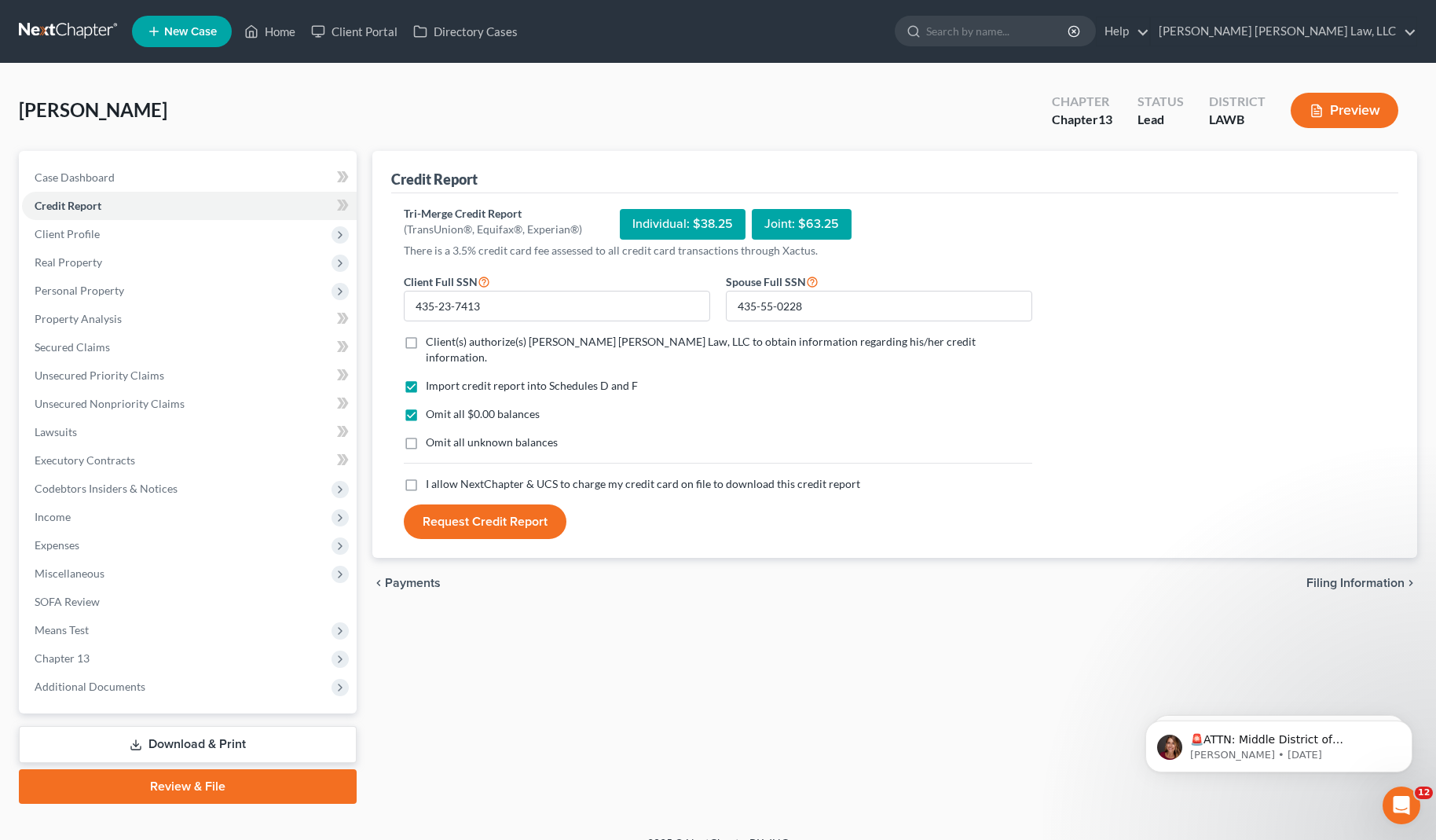
drag, startPoint x: 413, startPoint y: 428, endPoint x: 412, endPoint y: 420, distance: 8.1
click at [426, 434] on label "Omit all unknown balances" at bounding box center [491, 442] width 132 height 15
click at [433, 434] on input "Omit all unknown balances" at bounding box center [438, 439] width 10 height 10
checkbox input "true"
click at [426, 342] on label "Client(s) authorize(s) [PERSON_NAME] [PERSON_NAME] Law, LLC to obtain informati…" at bounding box center [729, 350] width 607 height 32
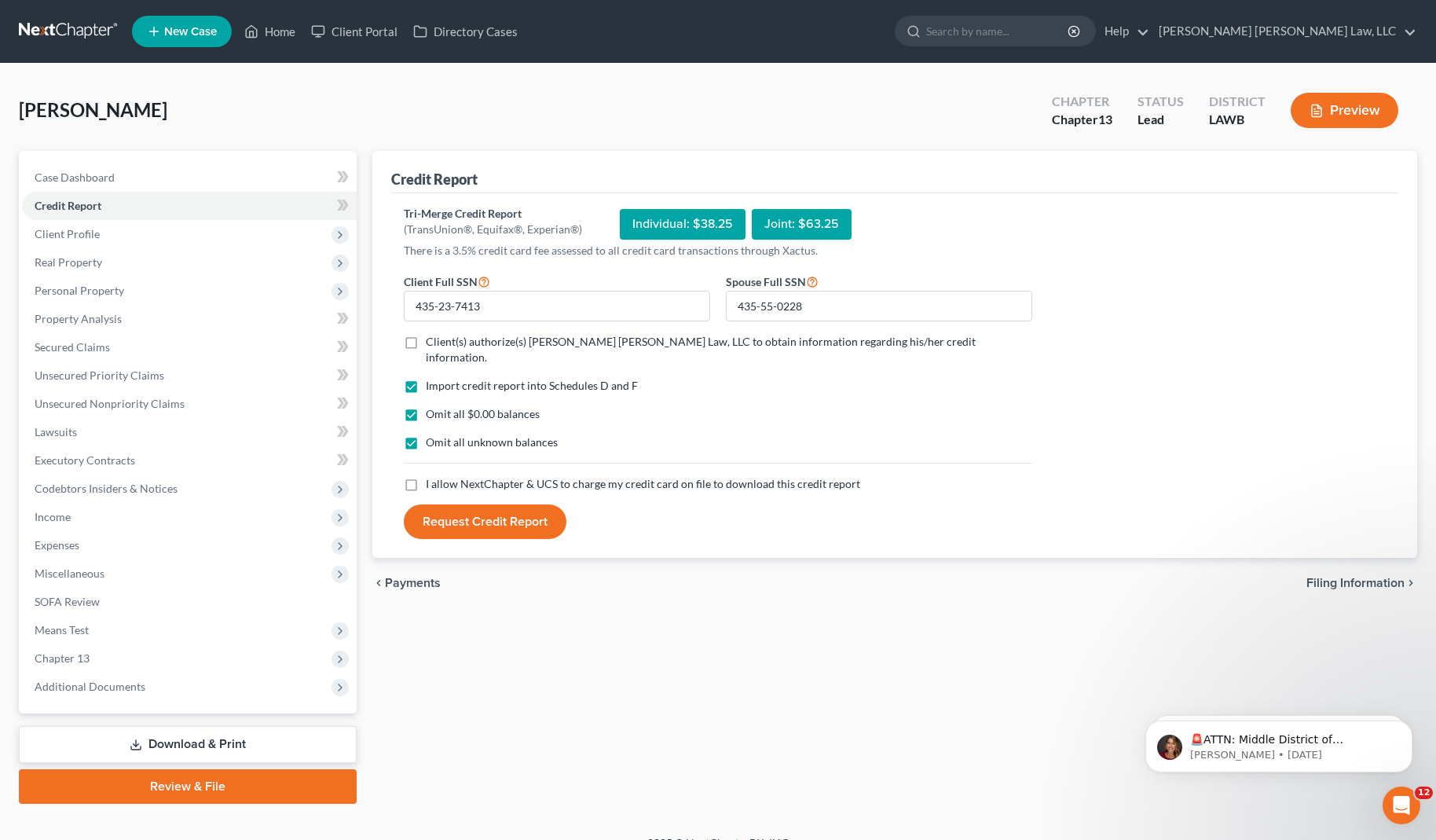
click at [433, 342] on input "Client(s) authorize(s) [PERSON_NAME] [PERSON_NAME] Law, LLC to obtain informati…" at bounding box center [438, 339] width 10 height 10
checkbox input "true"
click at [426, 476] on label "I allow NextChapter & UCS to charge my credit card on file to download this cre…" at bounding box center [643, 484] width 434 height 15
click at [433, 476] on input "I allow NextChapter & UCS to charge my credit card on file to download this cre…" at bounding box center [438, 481] width 10 height 10
checkbox input "true"
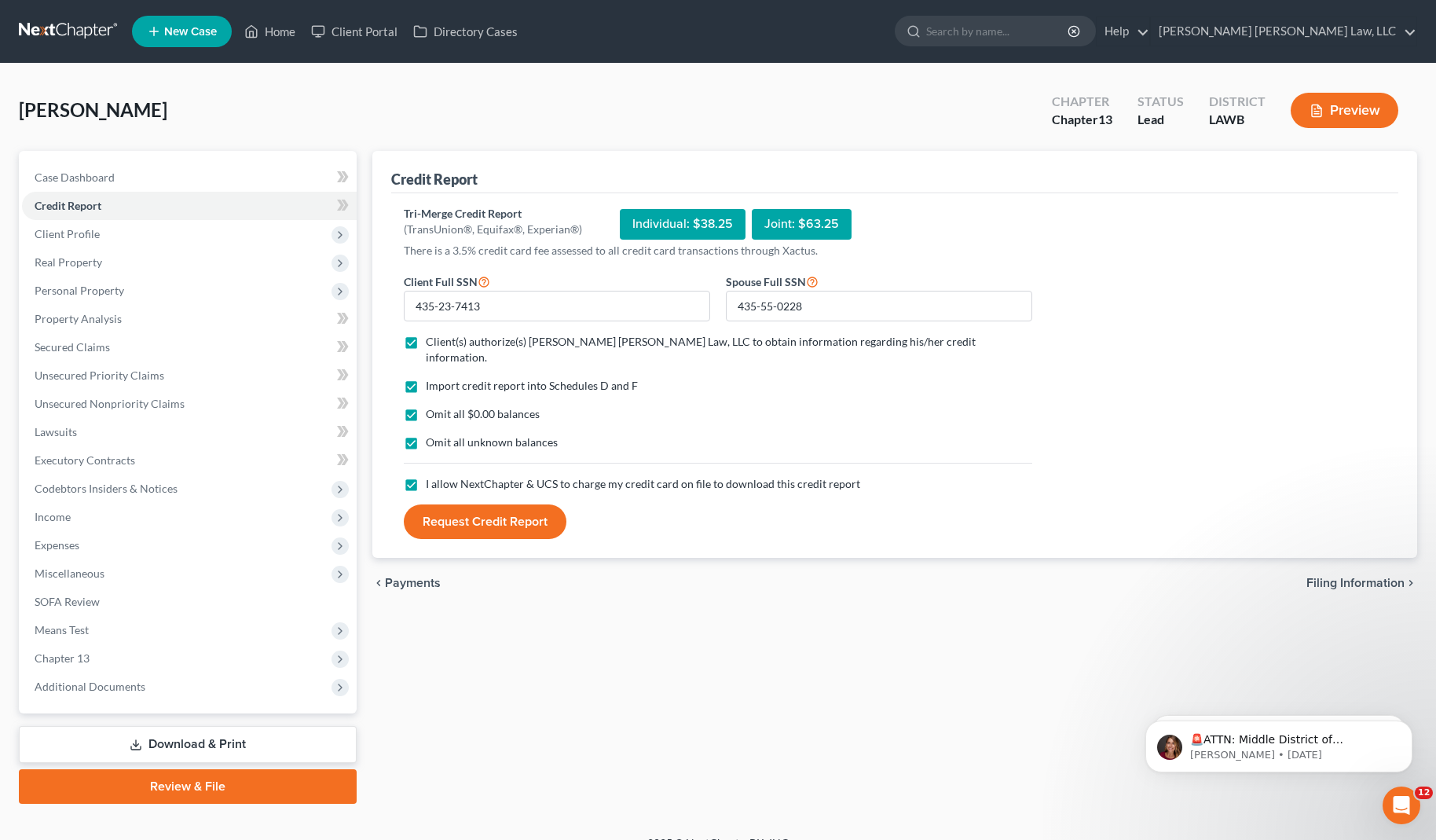
click at [450, 504] on button "Request Credit Report" at bounding box center [486, 521] width 162 height 34
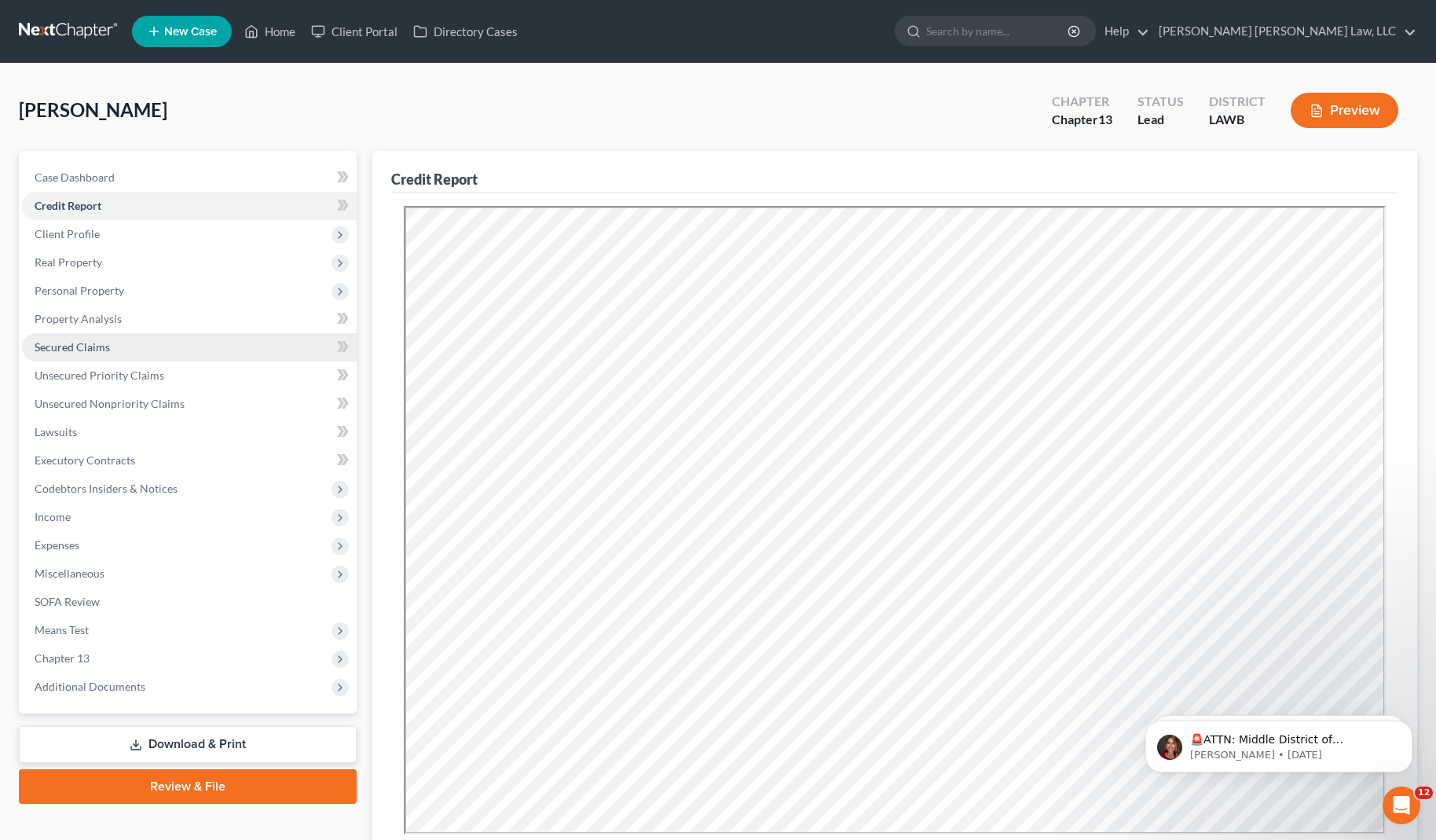
click at [124, 349] on link "Secured Claims" at bounding box center [190, 347] width 335 height 28
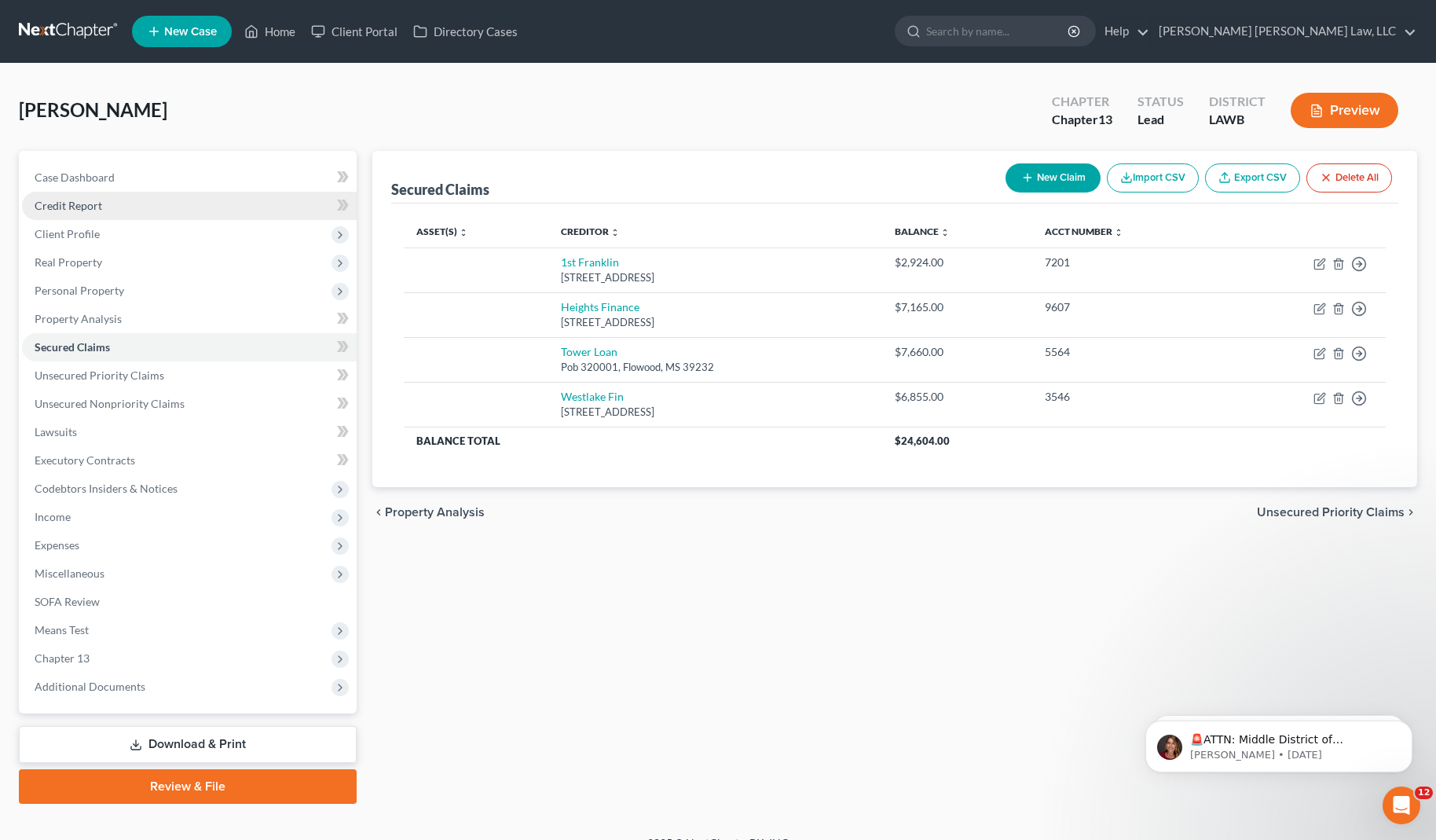
click at [103, 209] on link "Credit Report" at bounding box center [190, 205] width 335 height 28
